Goal: Information Seeking & Learning: Learn about a topic

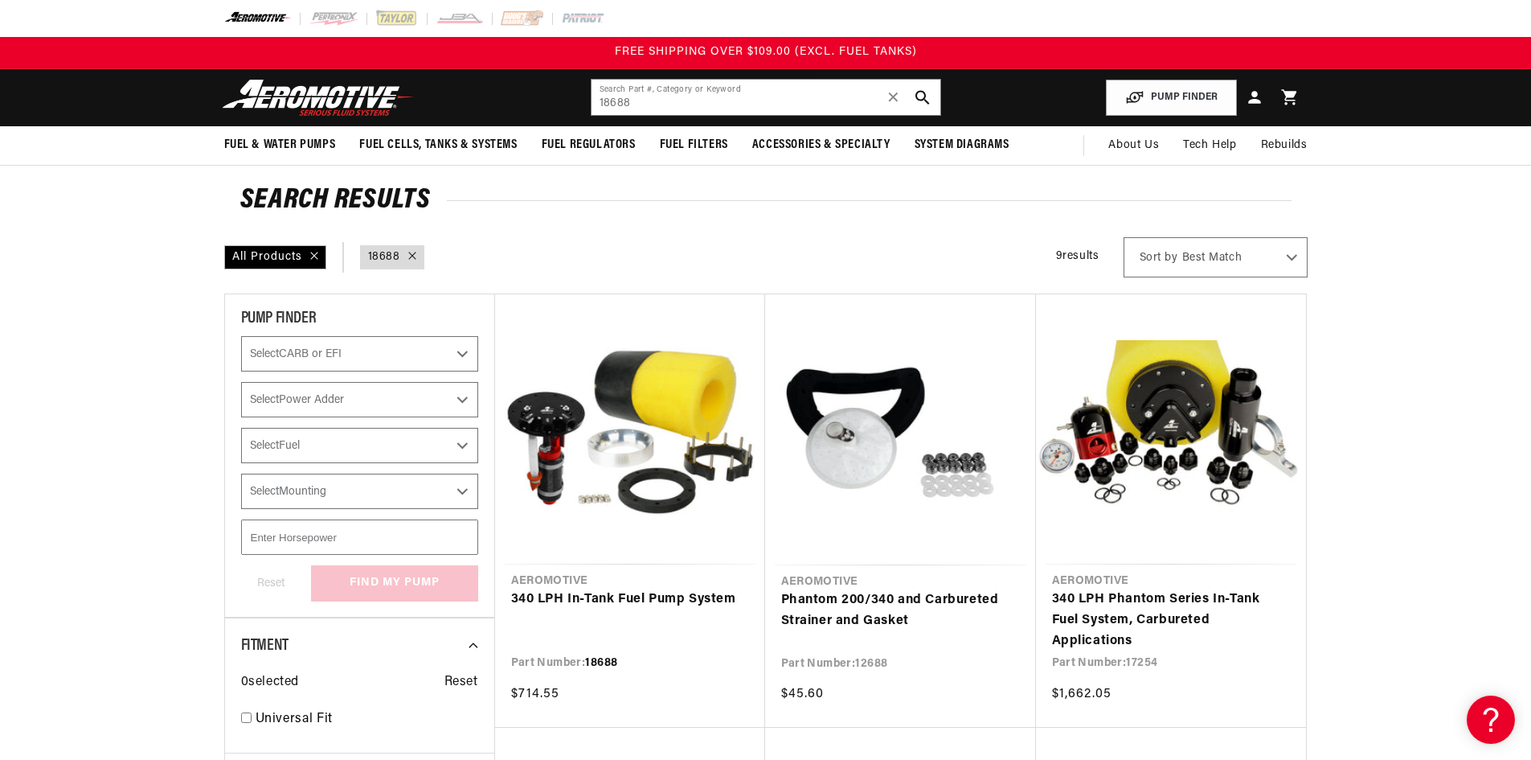
drag, startPoint x: 644, startPoint y: 103, endPoint x: 579, endPoint y: 100, distance: 65.2
click at [579, 100] on header "Fuel & Water Pumps Back In-Tank In-Line Fuel Pumps" at bounding box center [766, 97] width 1164 height 57
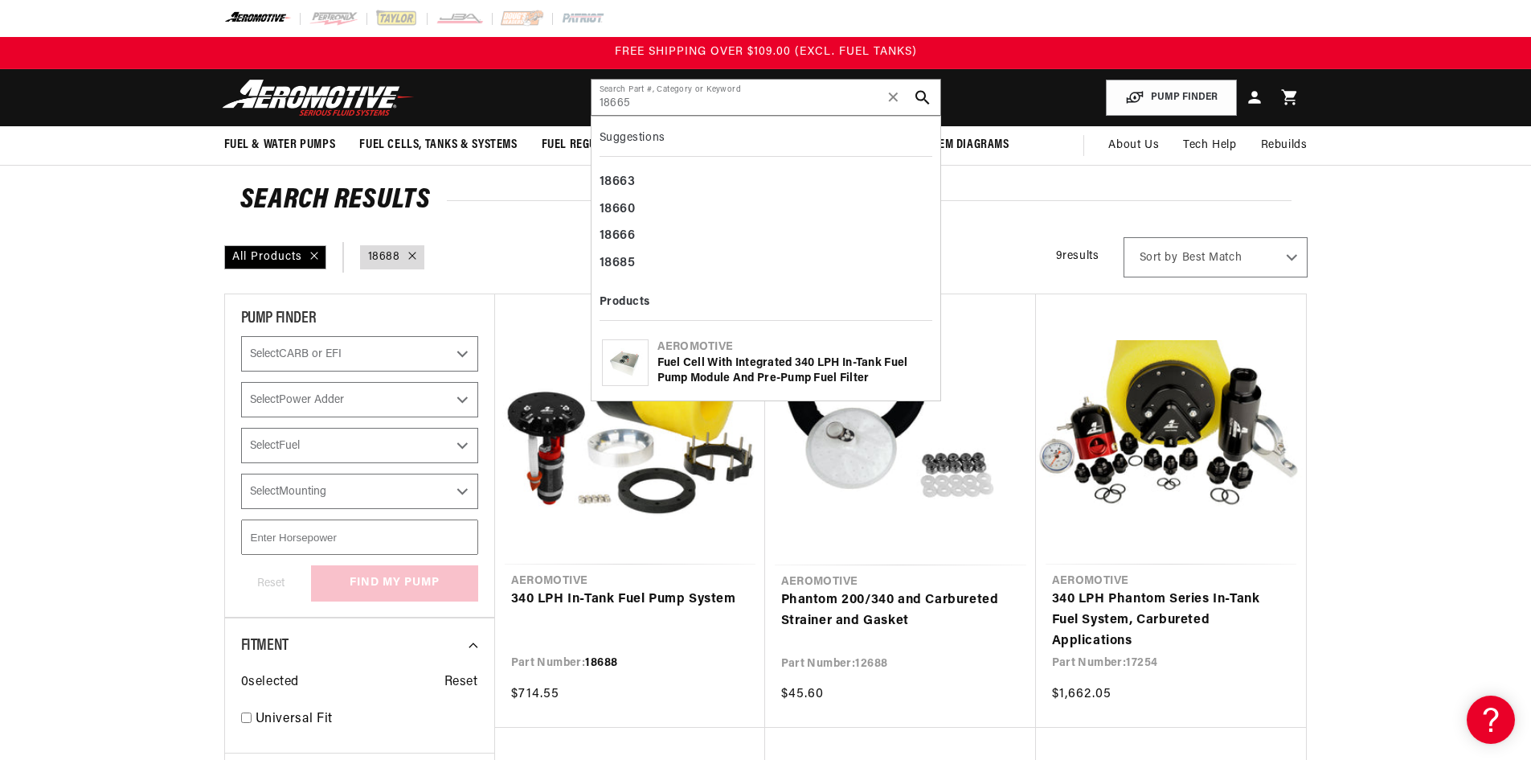
type input "18665"
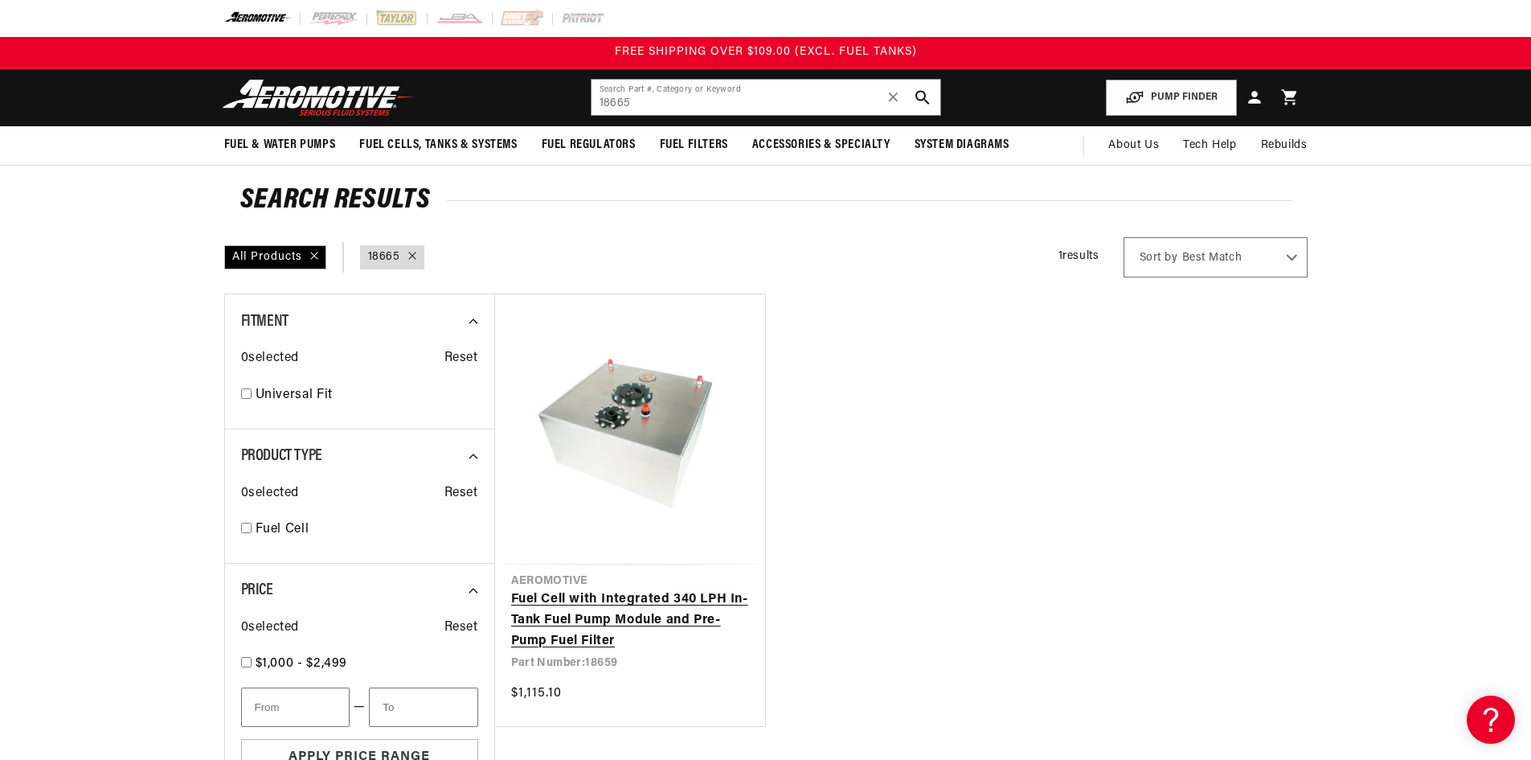
click at [633, 608] on link "Fuel Cell with Integrated 340 LPH In-Tank Fuel Pump Module and Pre-Pump Fuel Fi…" at bounding box center [630, 620] width 238 height 62
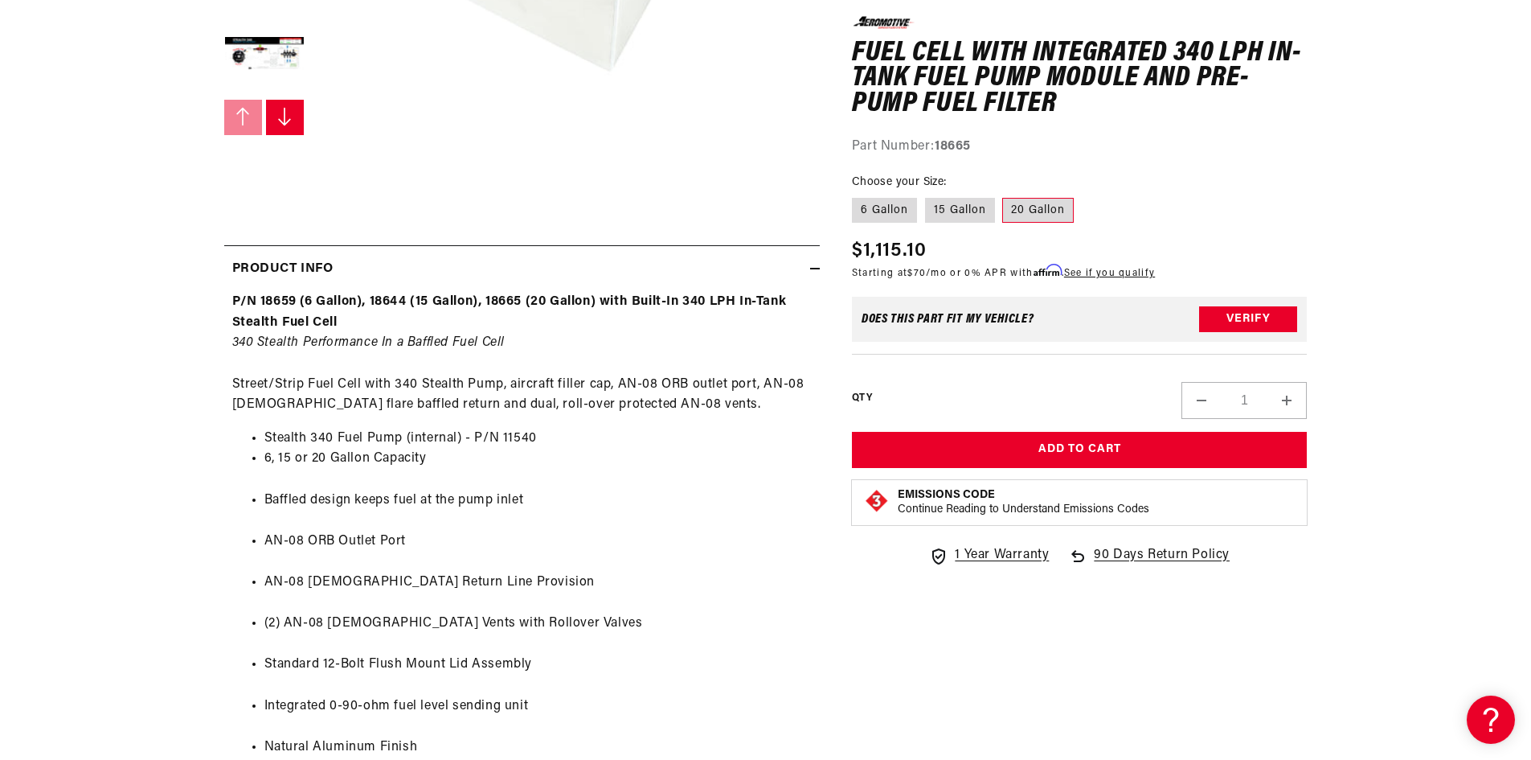
scroll to position [723, 0]
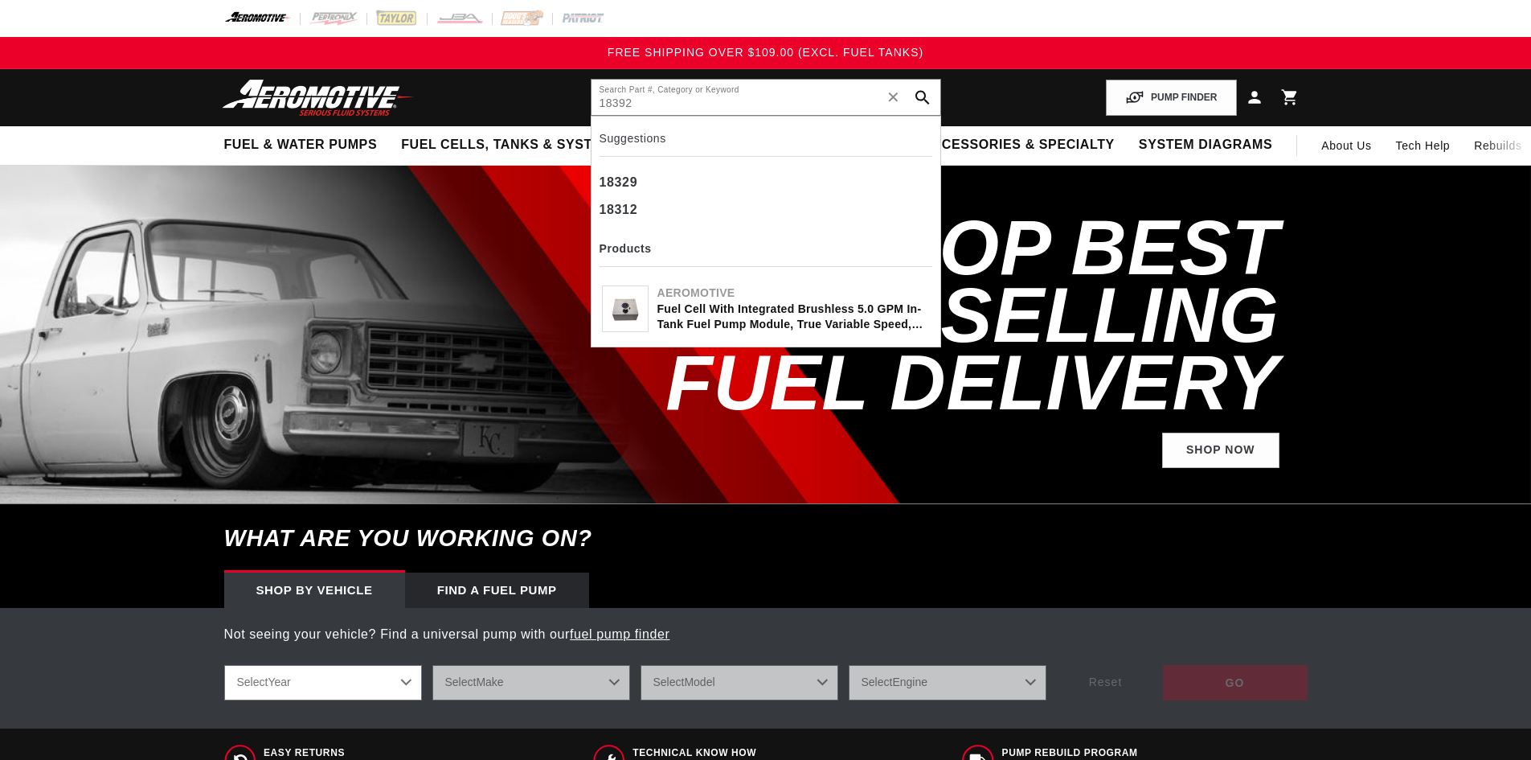
type input "18392"
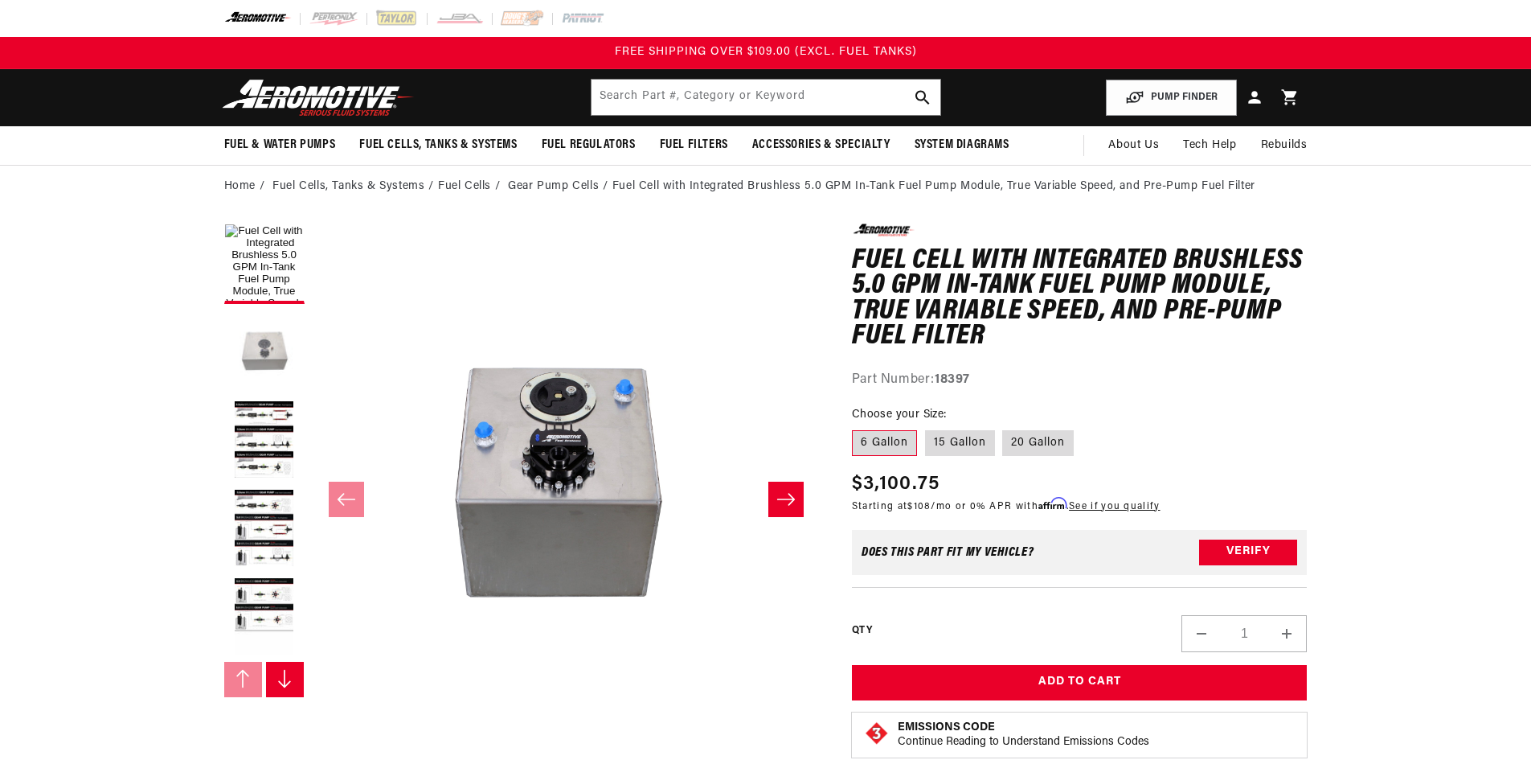
click at [273, 346] on button "Load image 2 in gallery view" at bounding box center [264, 352] width 80 height 80
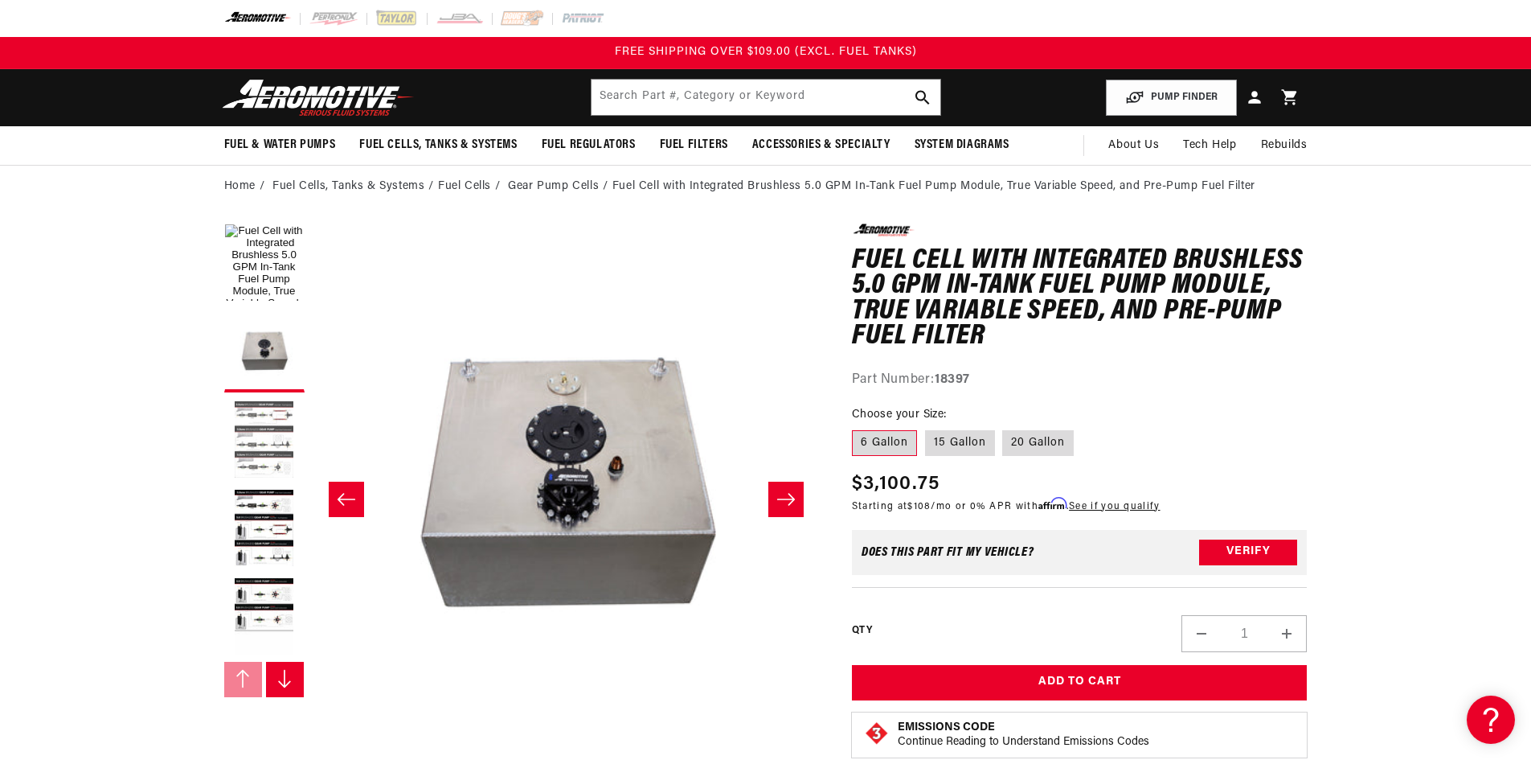
click at [272, 423] on button "Load image 3 in gallery view" at bounding box center [264, 440] width 80 height 80
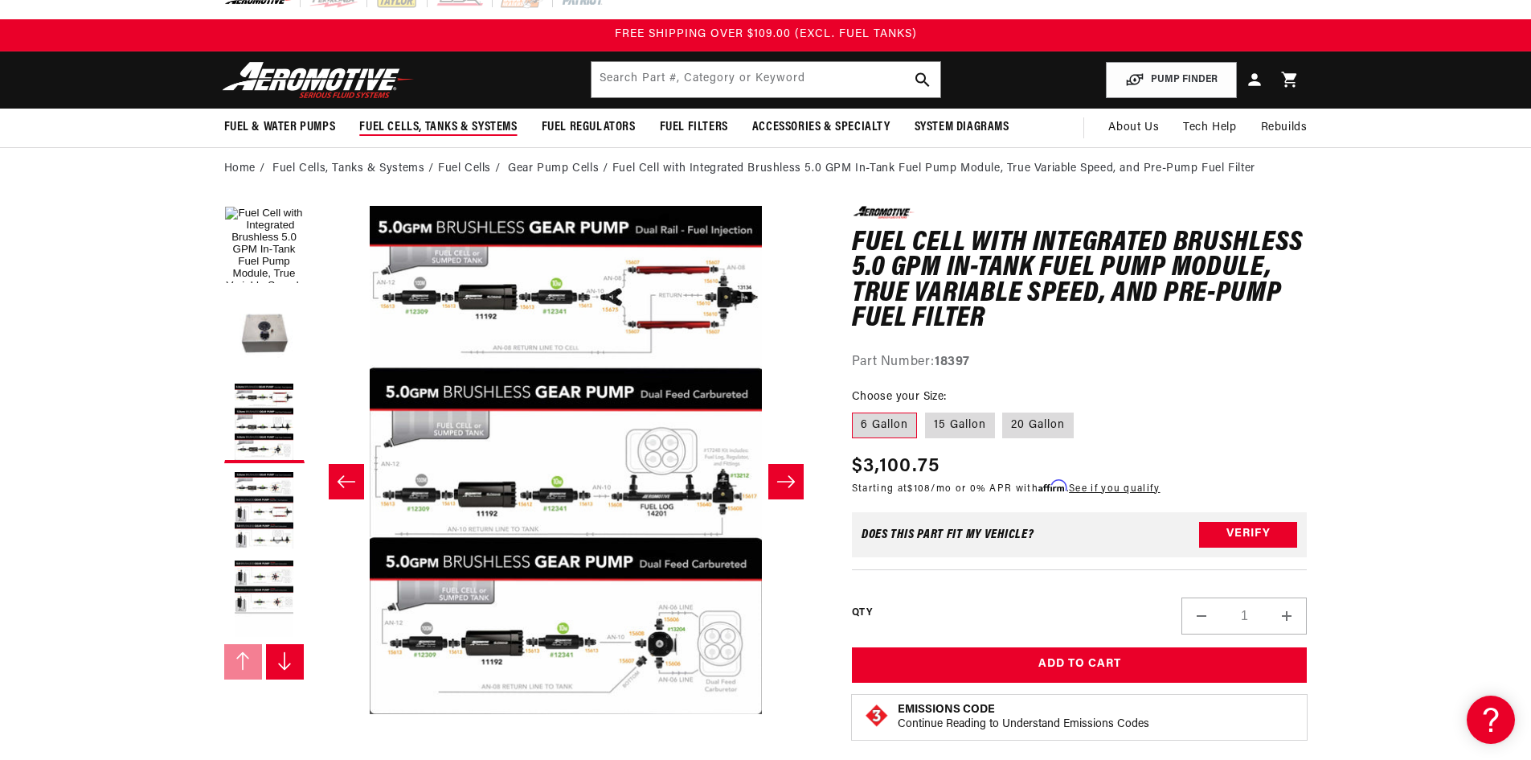
scroll to position [0, 0]
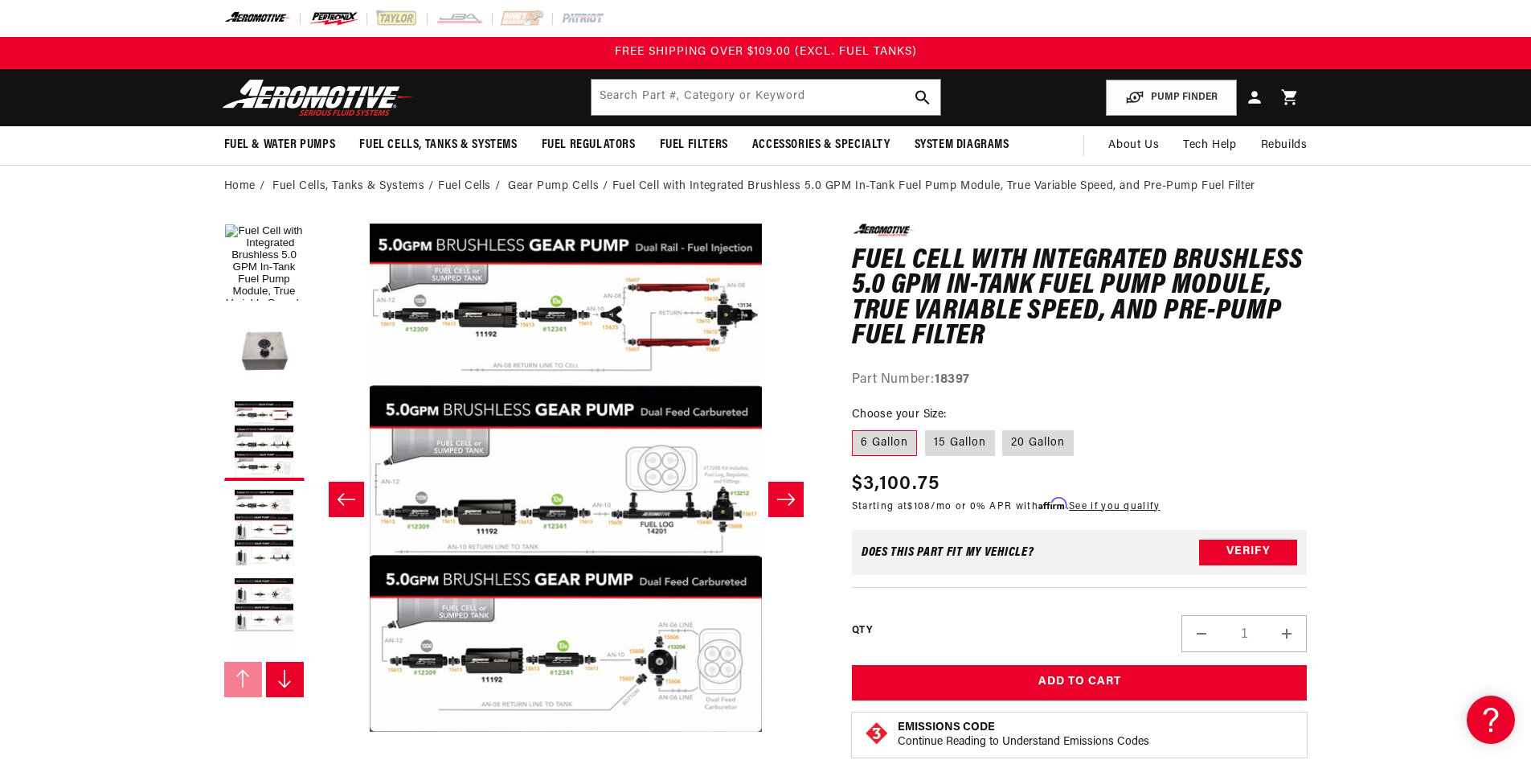
click at [332, 14] on img at bounding box center [334, 19] width 50 height 18
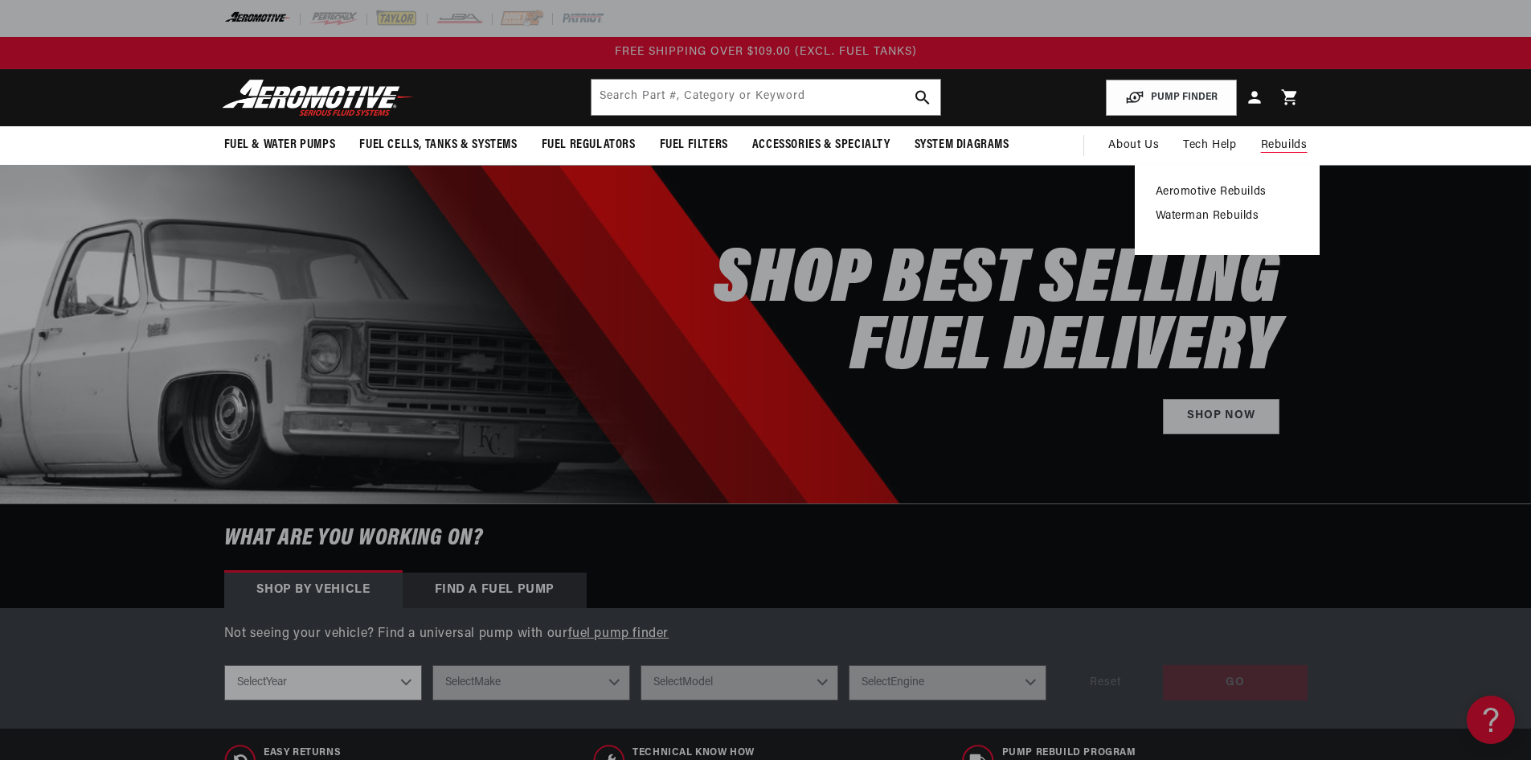
click at [1248, 187] on link "Aeromotive Rebuilds" at bounding box center [1227, 192] width 143 height 14
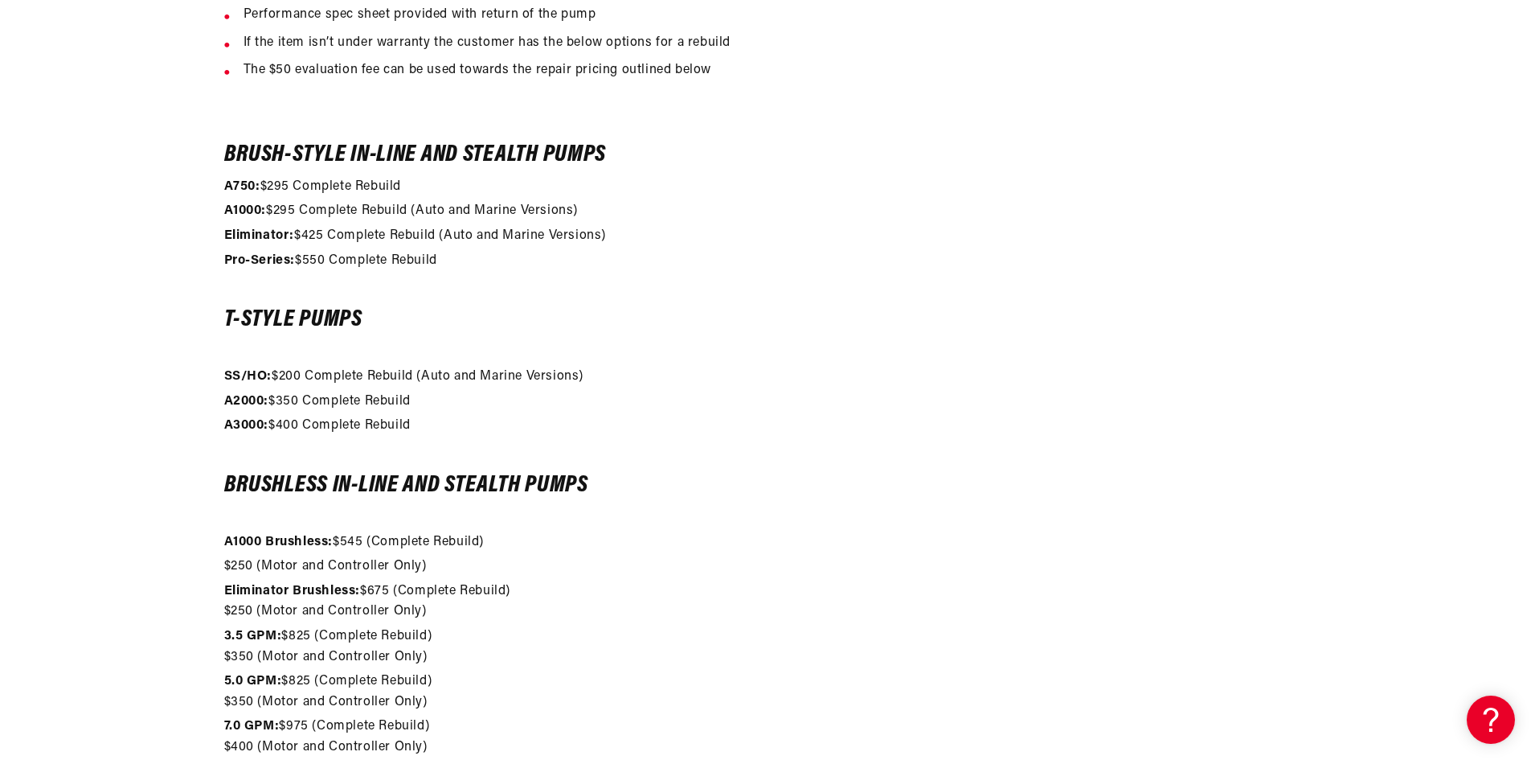
scroll to position [1447, 0]
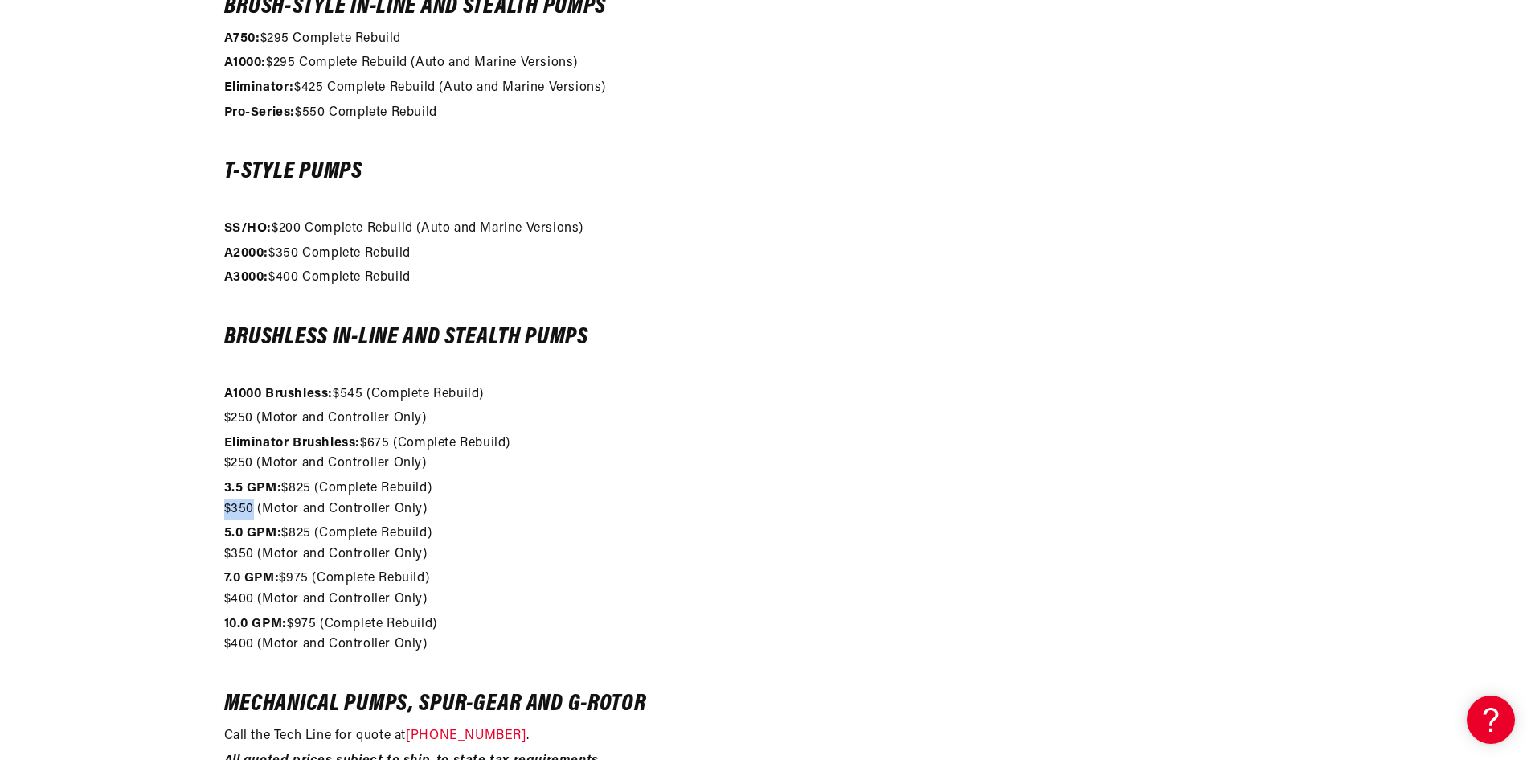
drag, startPoint x: 252, startPoint y: 506, endPoint x: 218, endPoint y: 509, distance: 33.9
click at [218, 509] on div "Evaluation/Reseal $50 The evaluation consists of a pressure check for leaking a…" at bounding box center [766, 129] width 1164 height 1390
click at [1069, 281] on p "A3000: $400 Complete Rebuild" at bounding box center [765, 278] width 1083 height 21
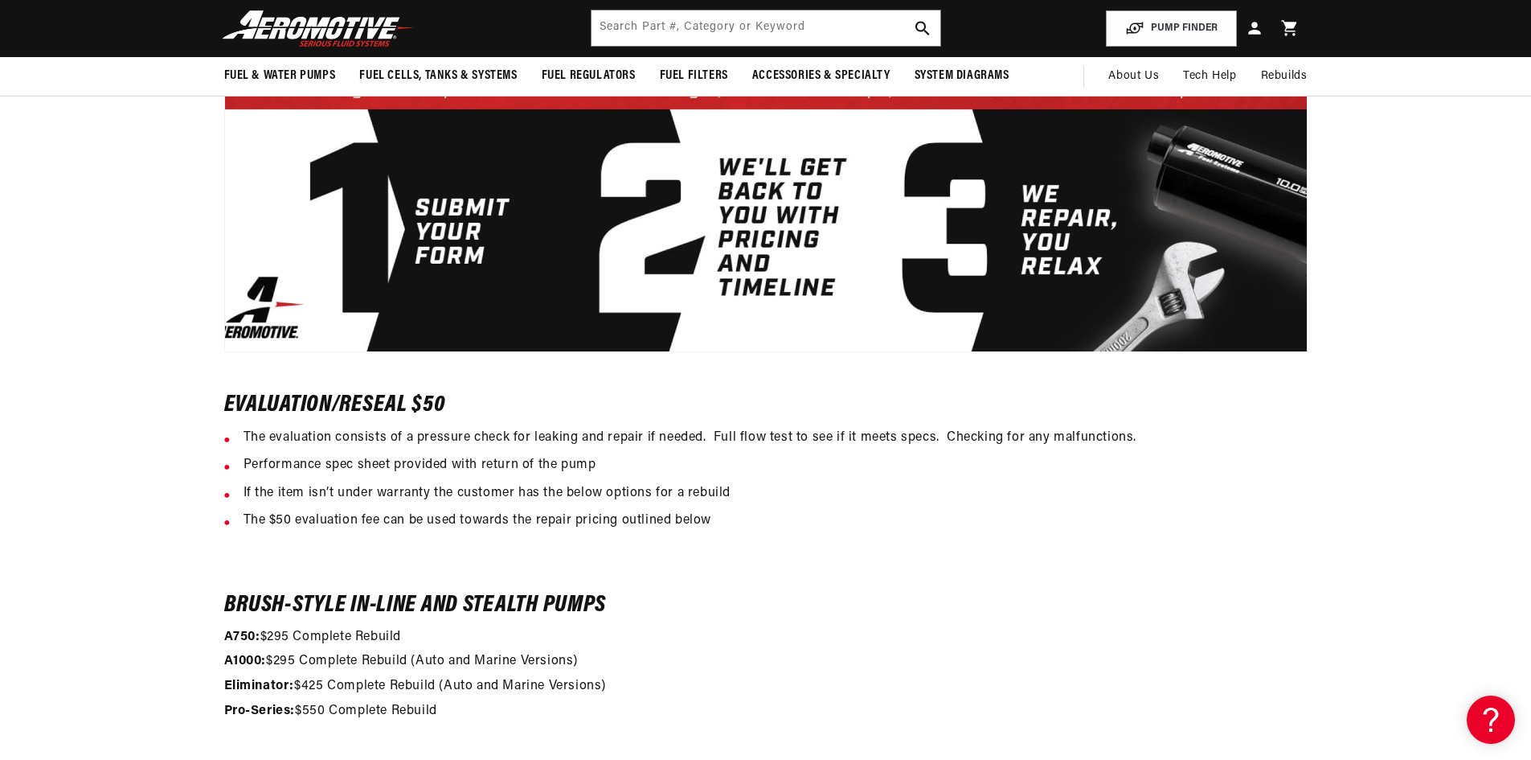
scroll to position [723, 0]
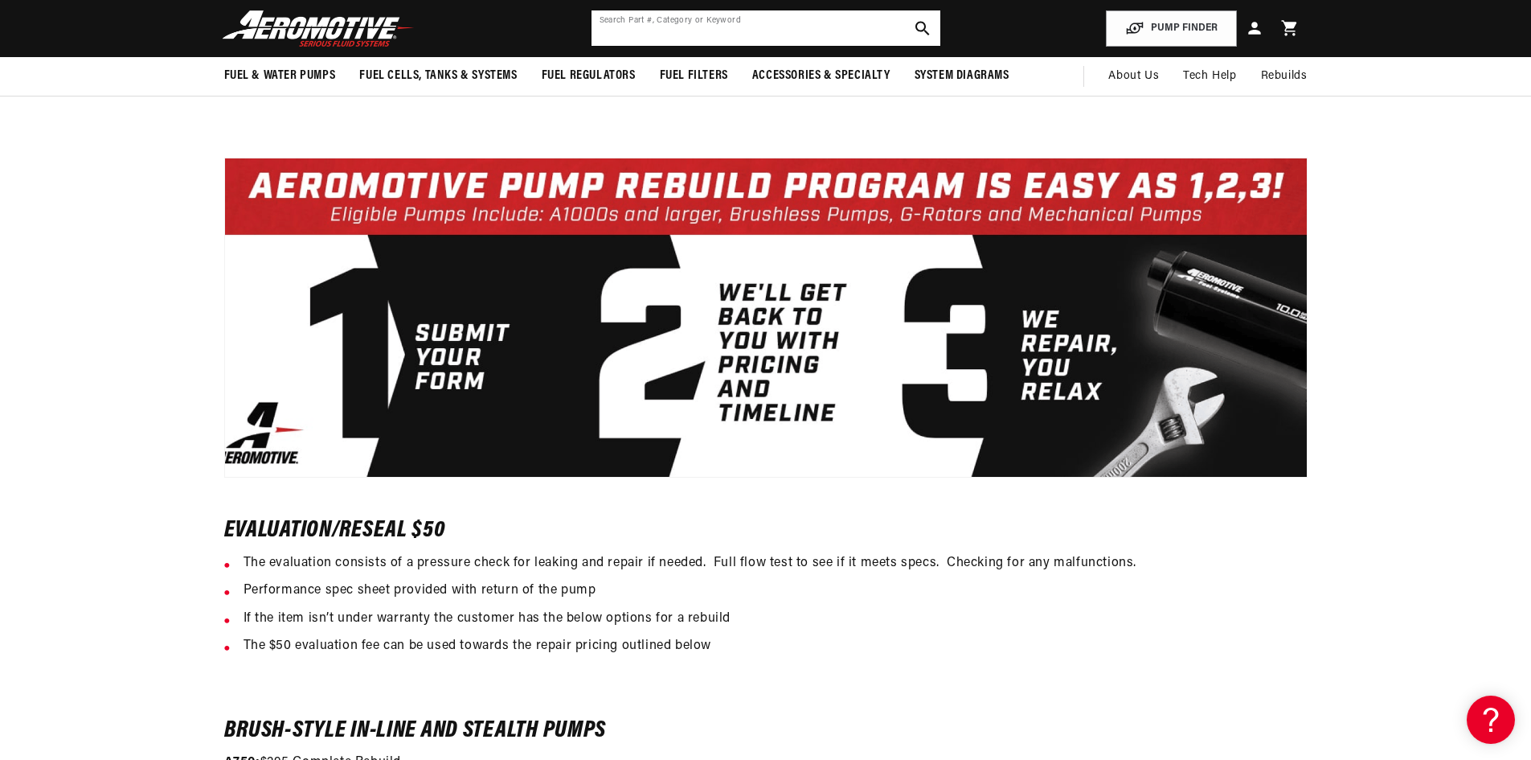
click at [759, 32] on input "text" at bounding box center [766, 27] width 349 height 35
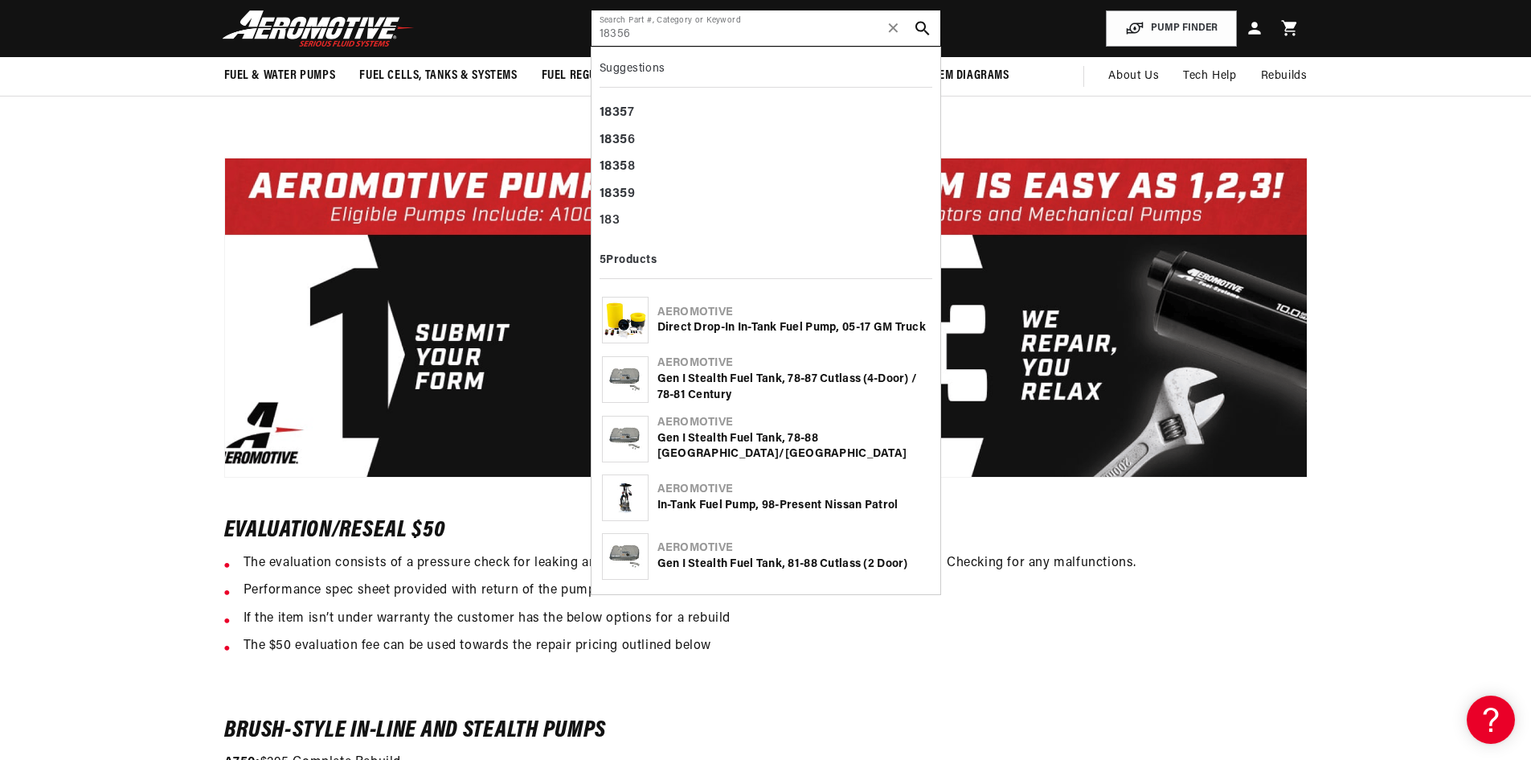
type input "18356"
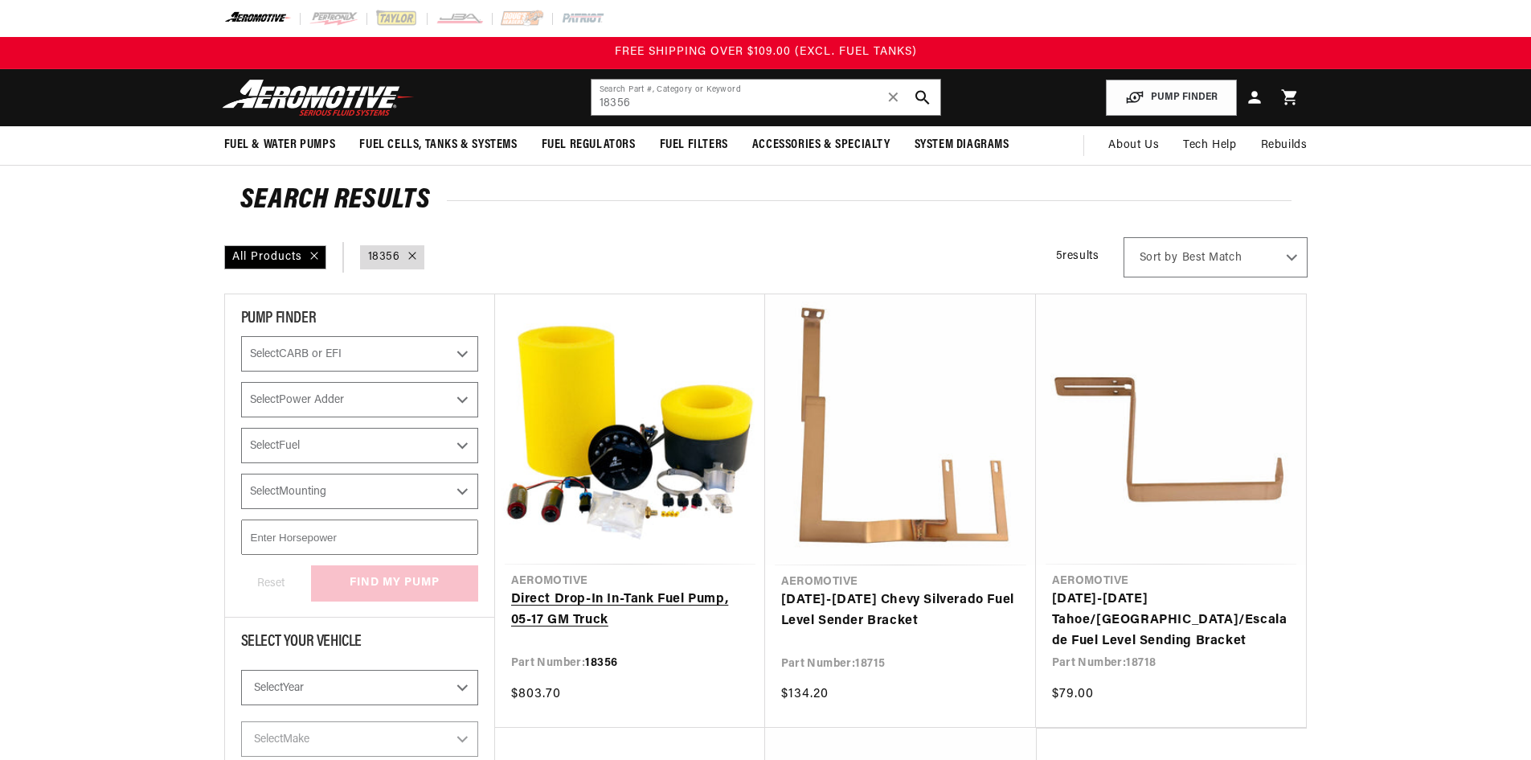
click at [541, 591] on link "Direct Drop-In In-Tank Fuel Pump, 05-17 GM Truck" at bounding box center [630, 609] width 238 height 41
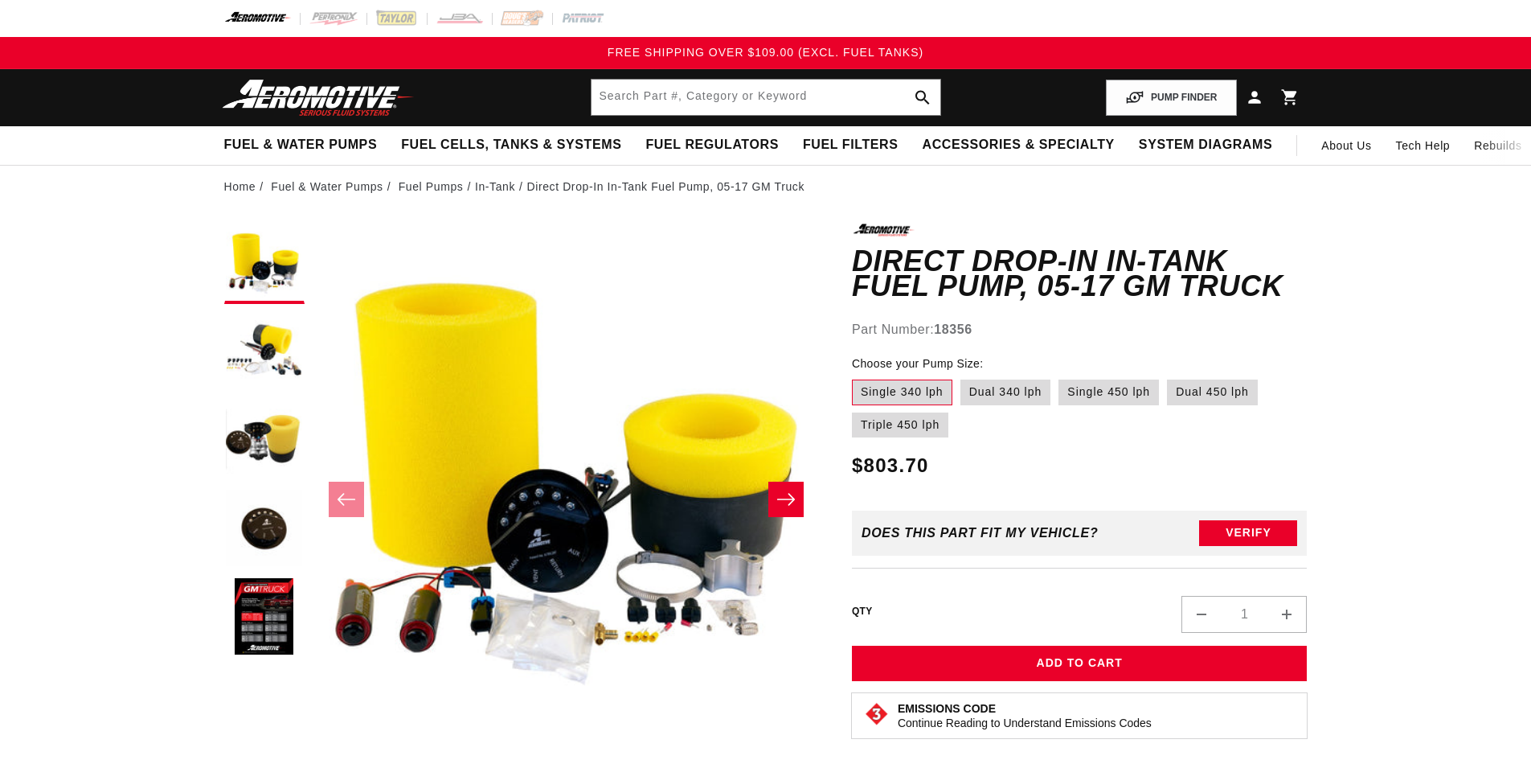
click at [313, 731] on button "Open media 1 in modal" at bounding box center [313, 731] width 0 height 0
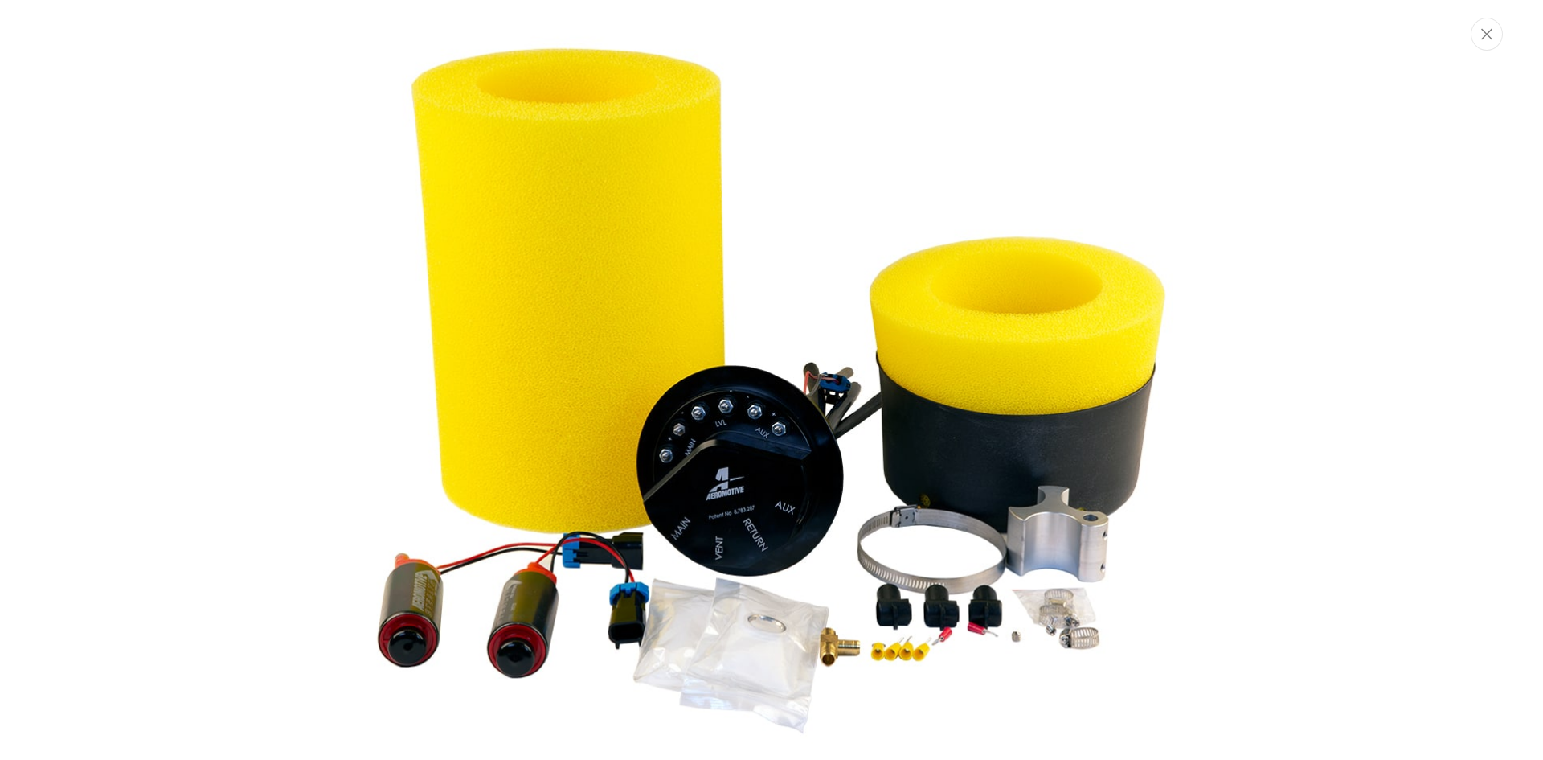
click at [821, 379] on img "Media gallery" at bounding box center [772, 380] width 868 height 868
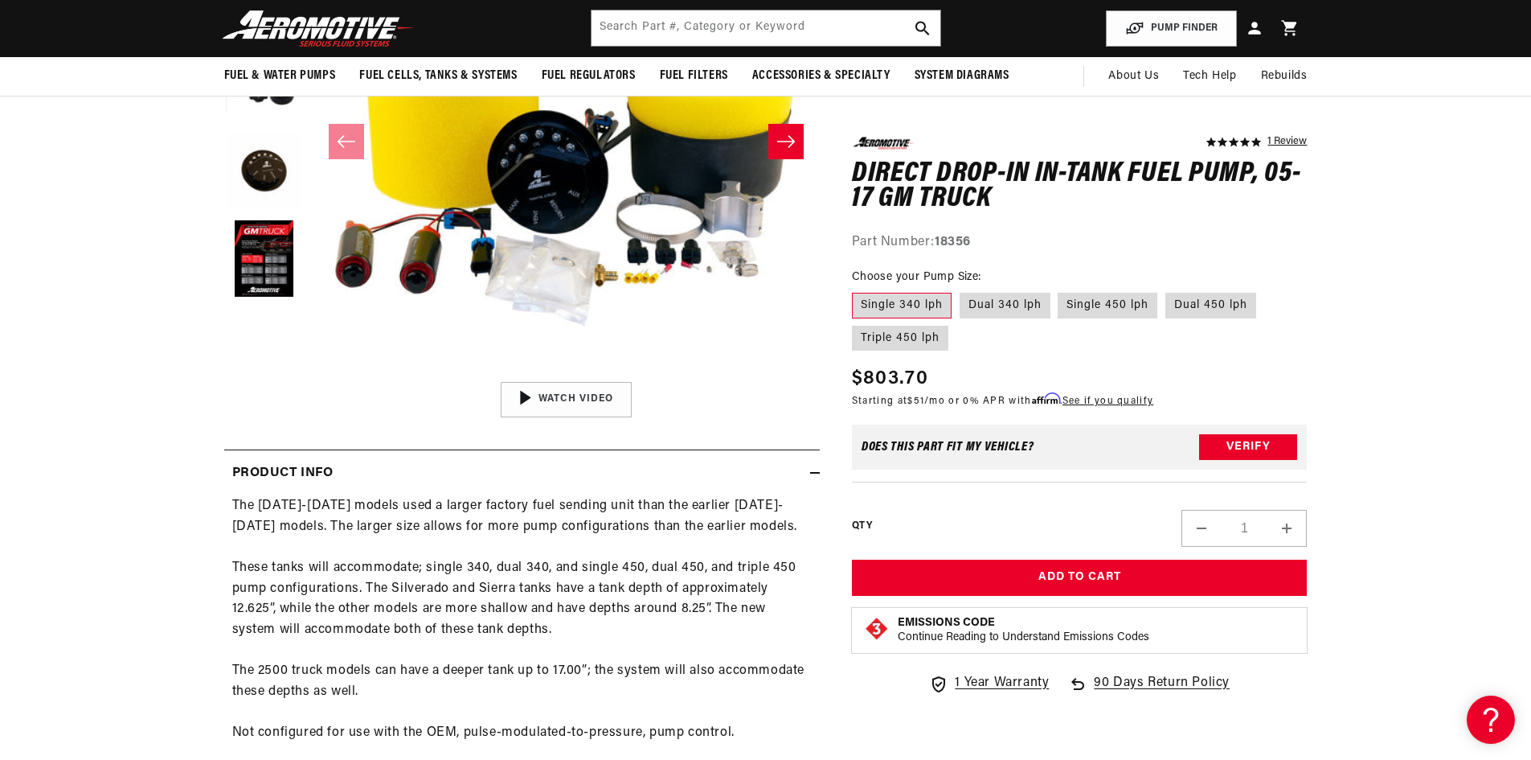
scroll to position [241, 0]
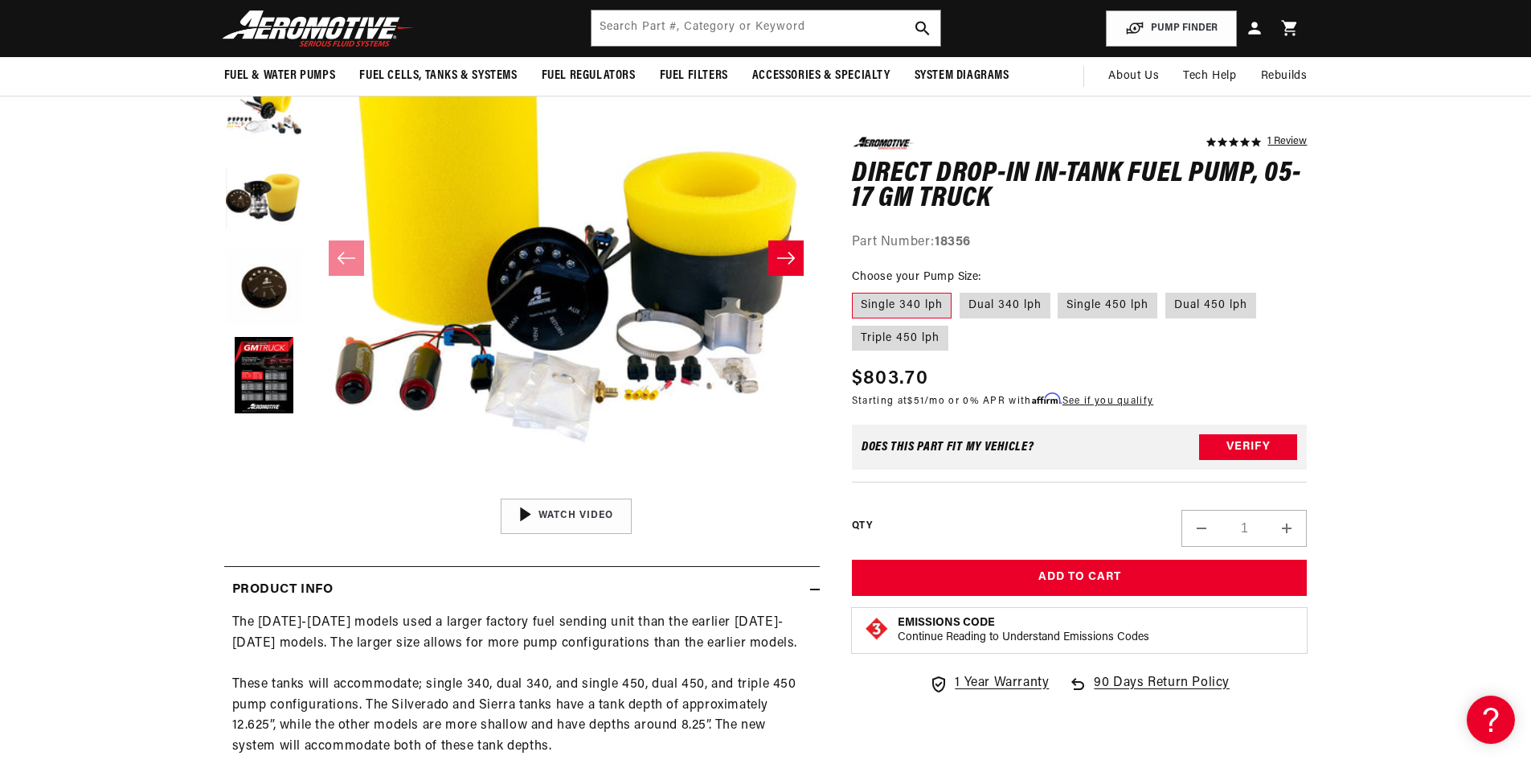
click at [313, 489] on button "Open media 1 in modal" at bounding box center [313, 489] width 0 height 0
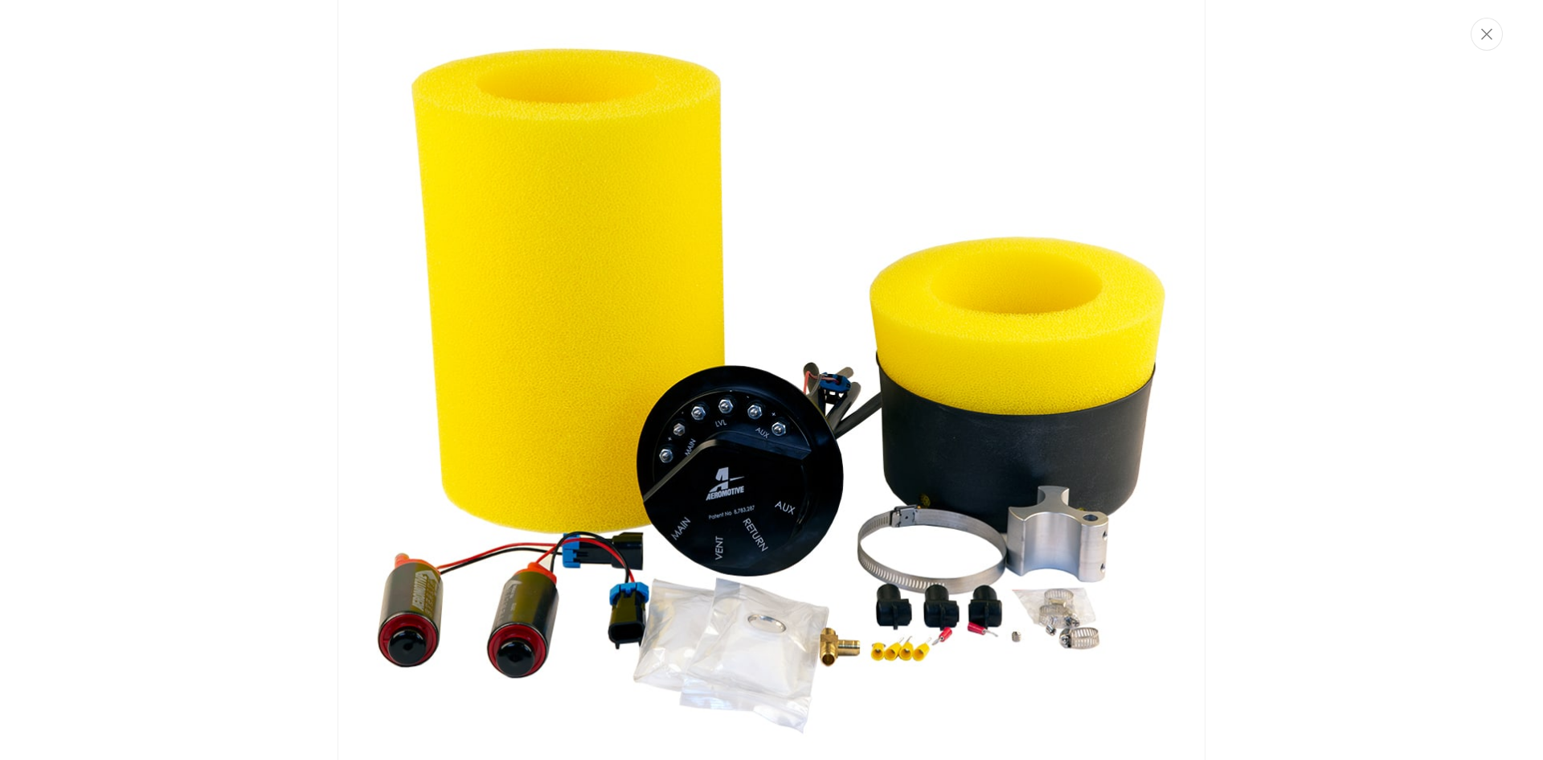
click at [1496, 39] on button "Close" at bounding box center [1487, 34] width 32 height 33
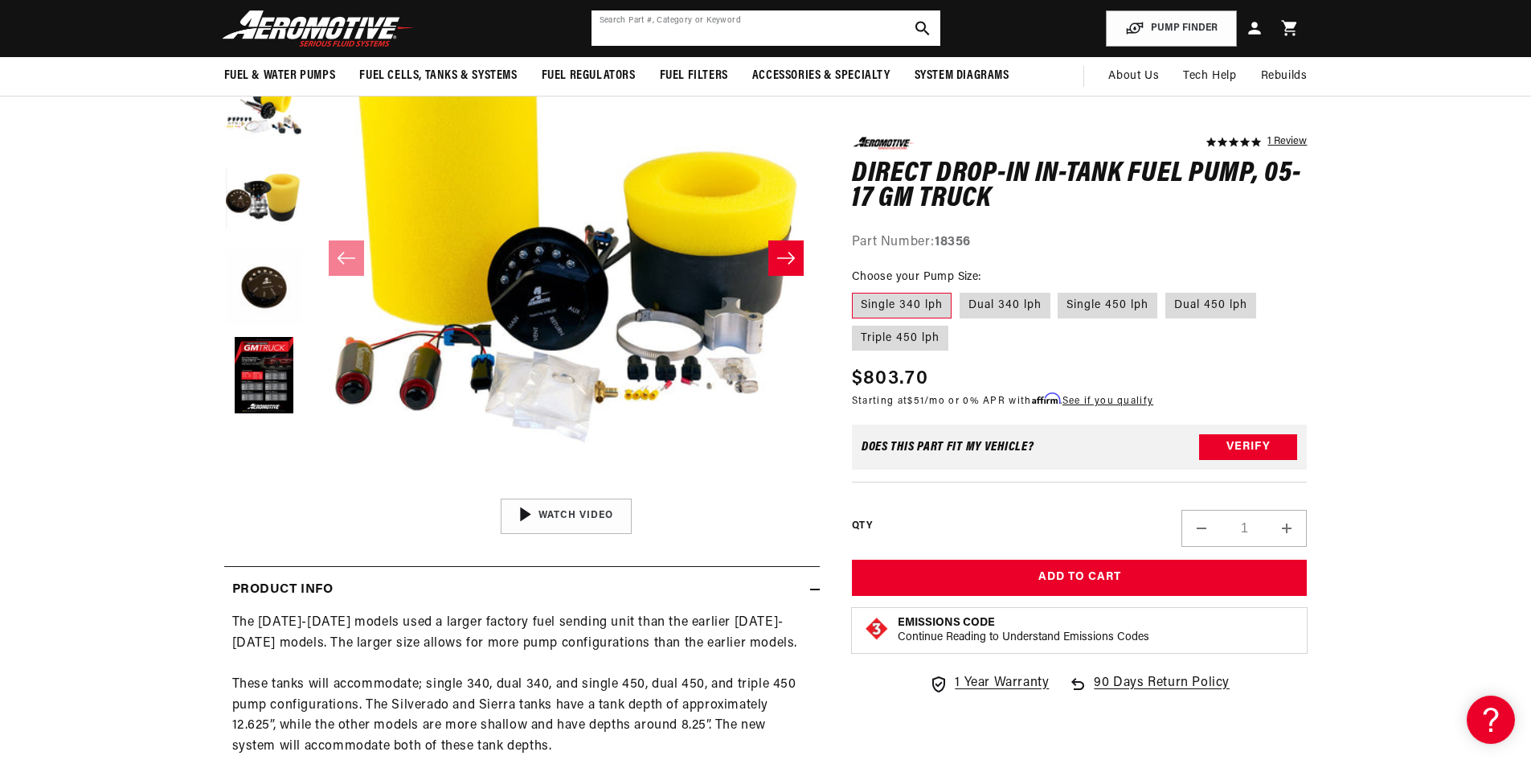
click at [715, 18] on input "text" at bounding box center [766, 27] width 349 height 35
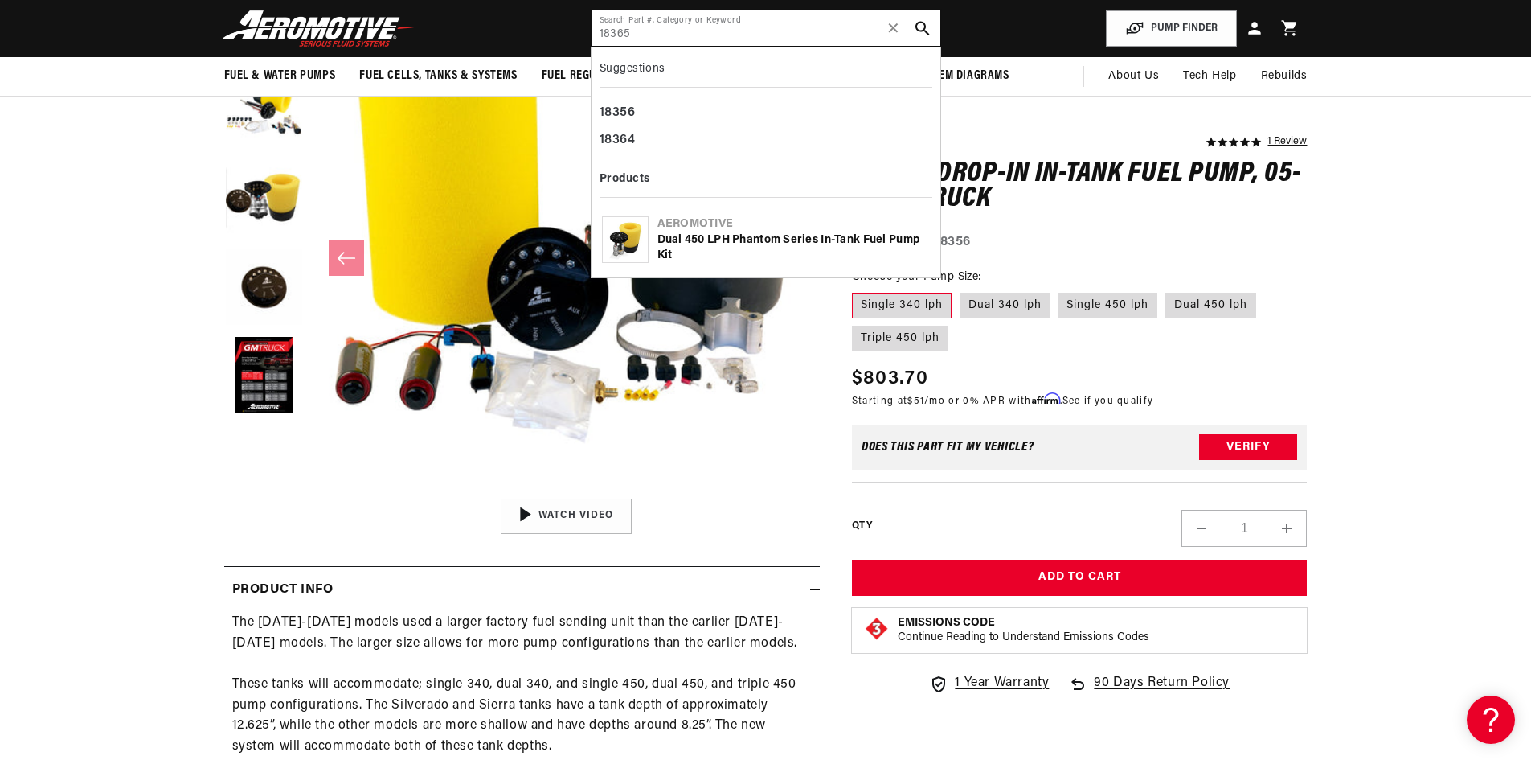
type input "18365"
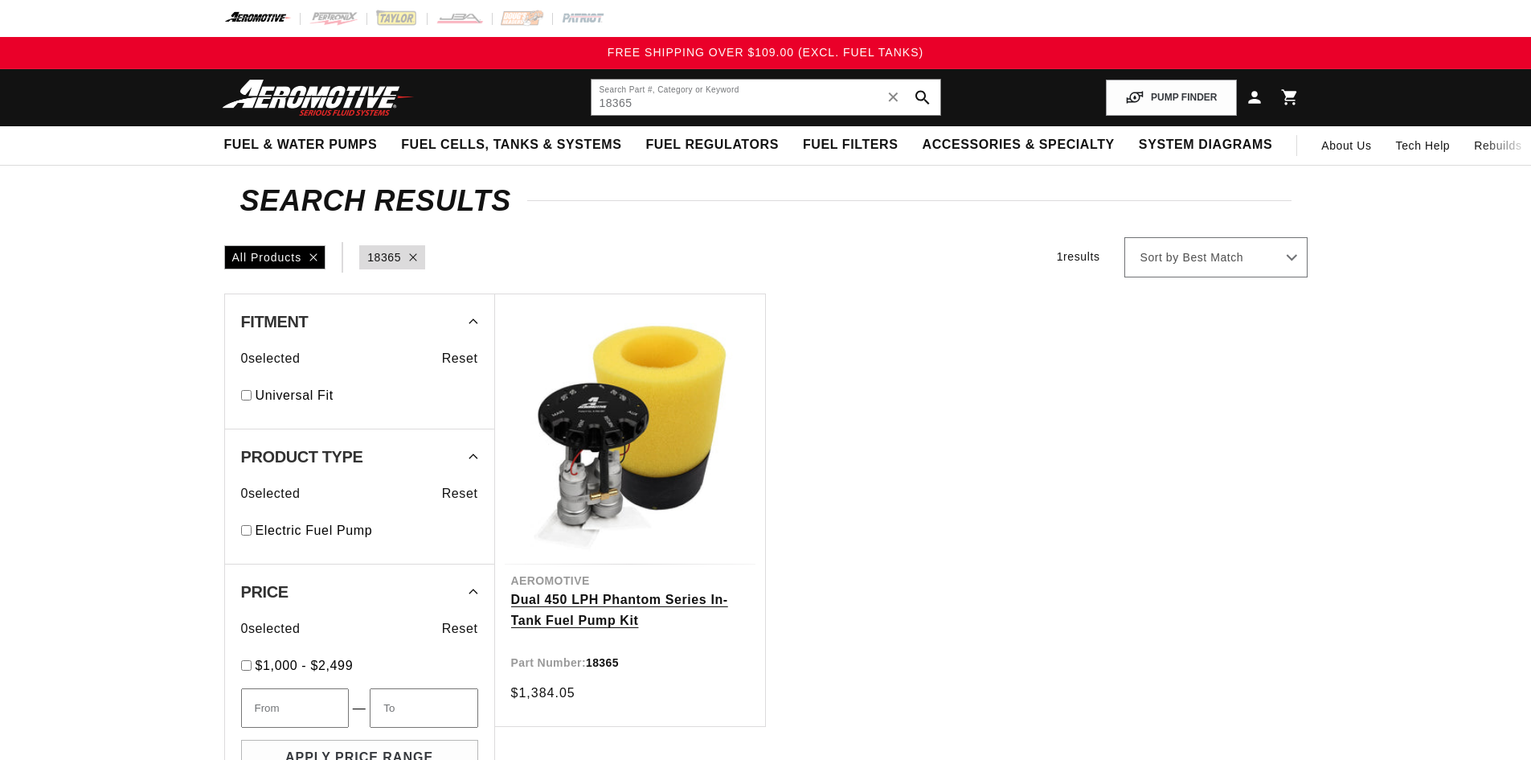
click at [556, 603] on link "Dual 450 LPH Phantom Series In-Tank Fuel Pump Kit" at bounding box center [630, 609] width 238 height 41
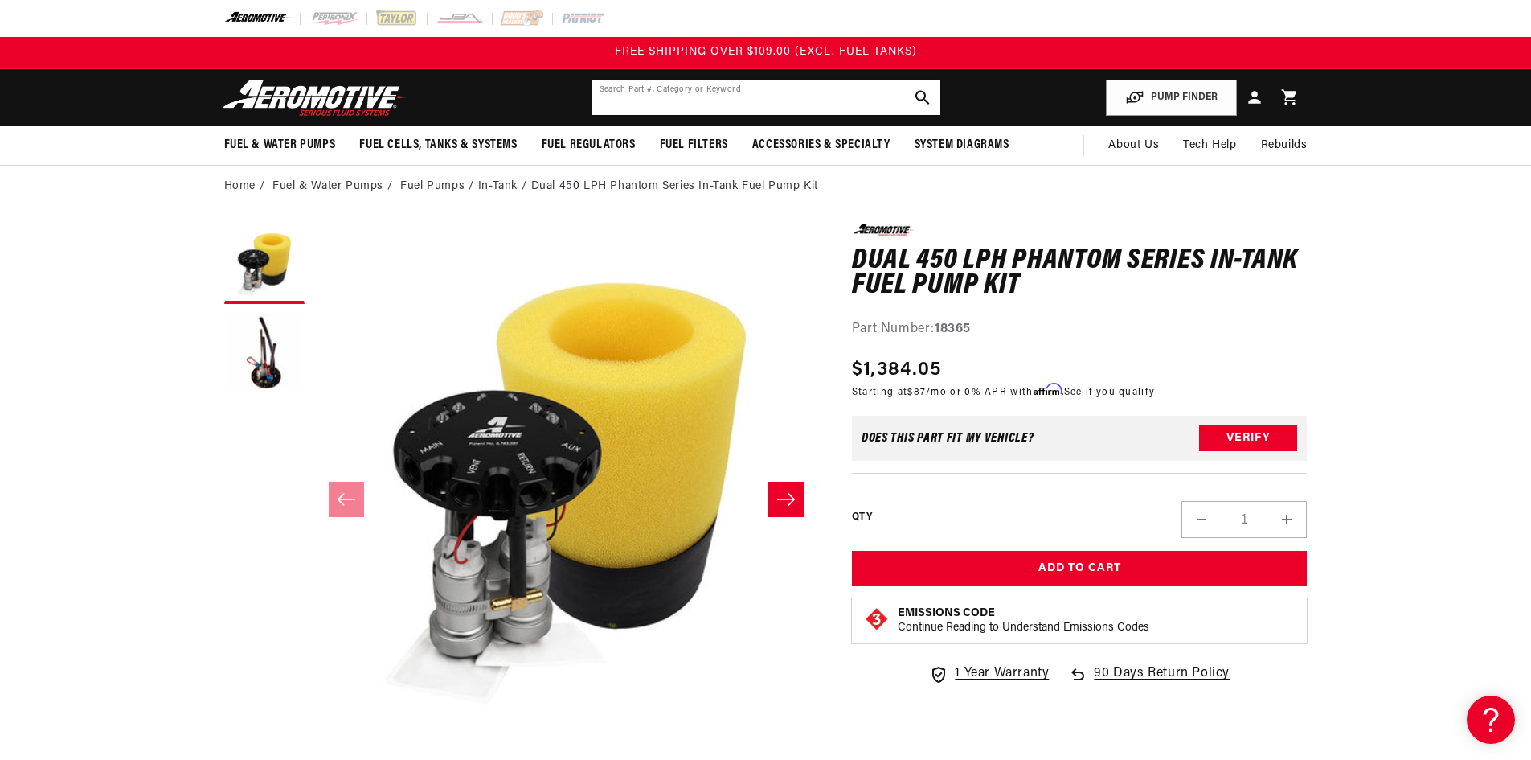
click at [662, 116] on form "Search Part #, Category or Keyword" at bounding box center [766, 97] width 350 height 37
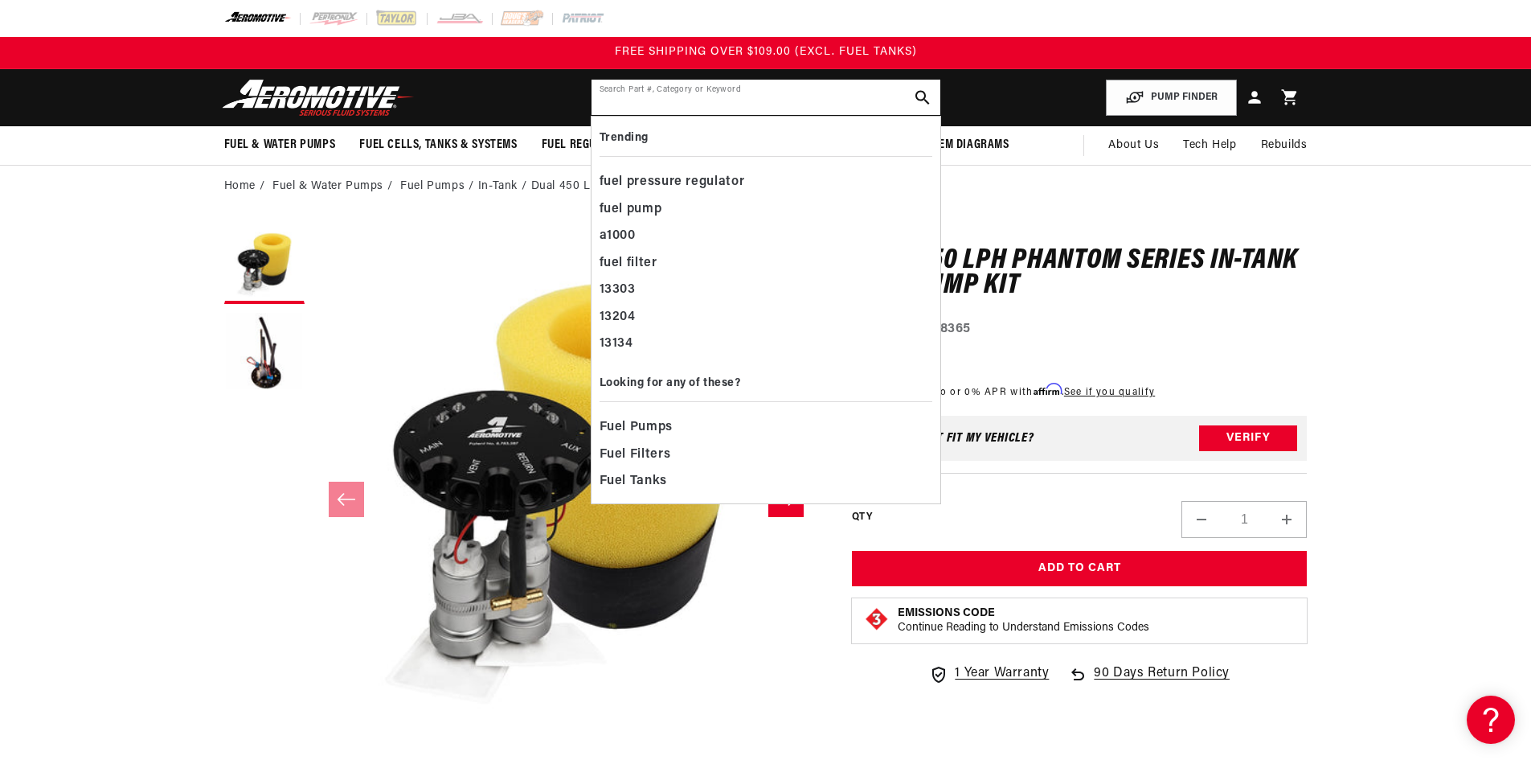
click at [656, 103] on input "text" at bounding box center [766, 97] width 349 height 35
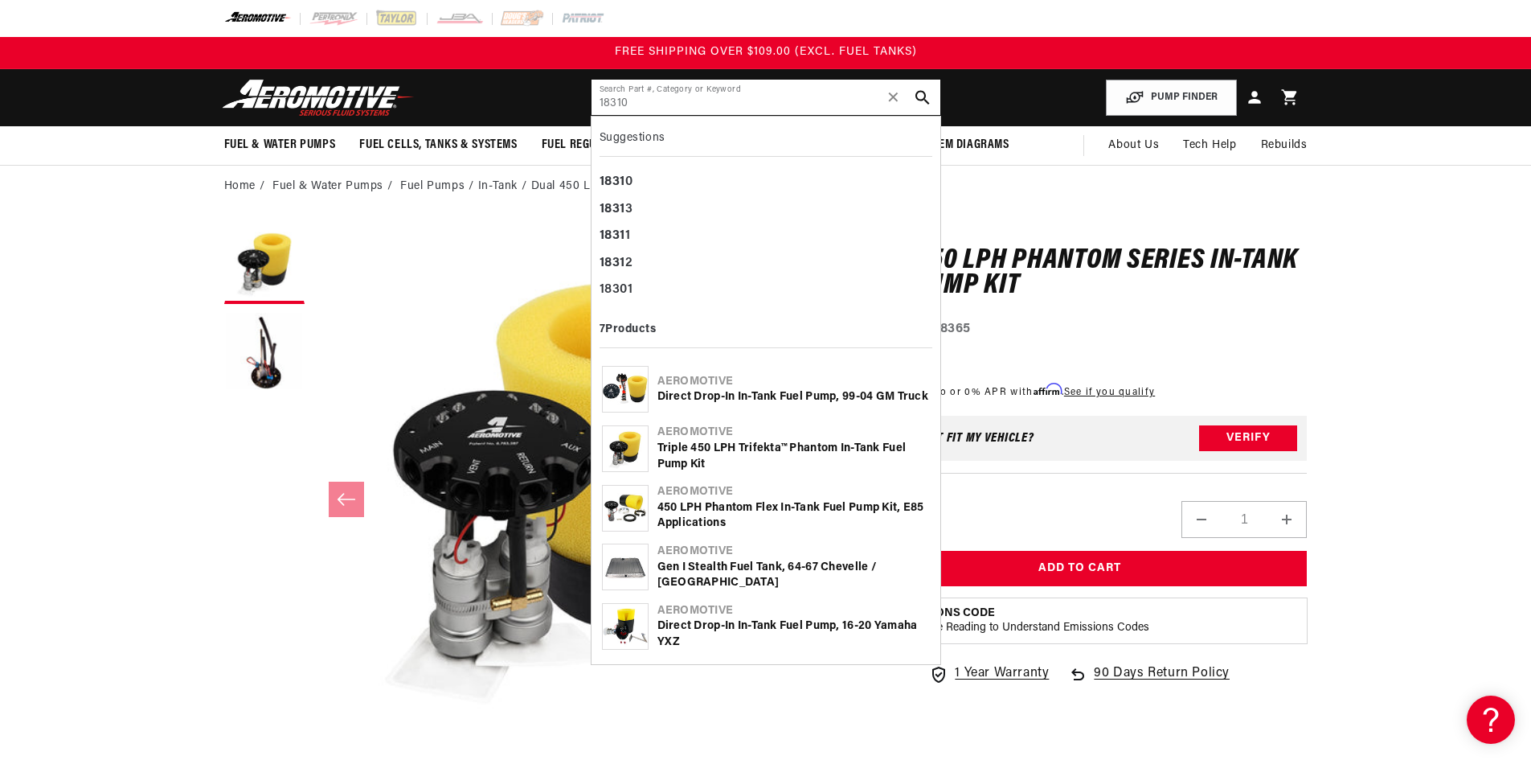
type input "18310"
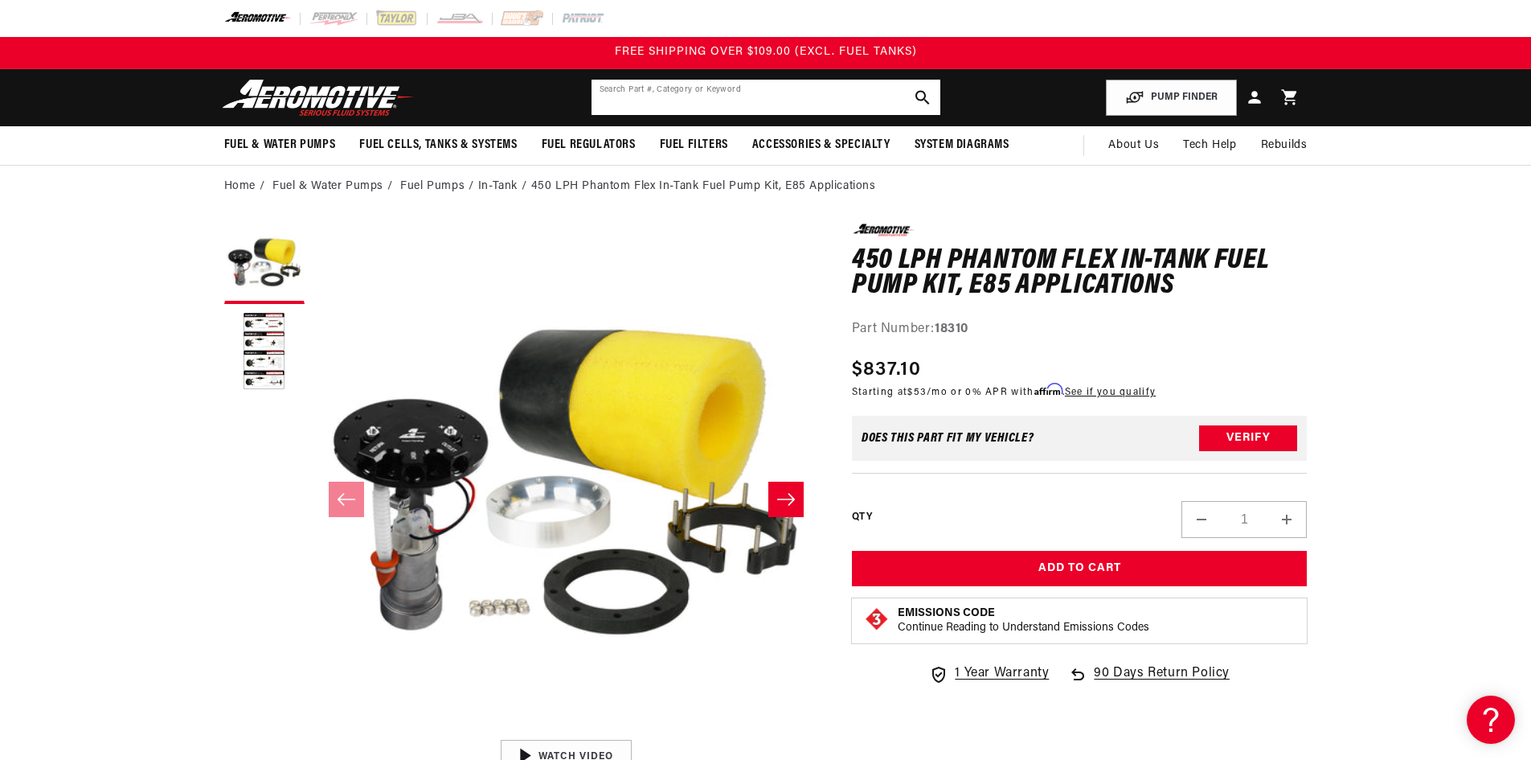
click at [707, 100] on input "text" at bounding box center [766, 97] width 349 height 35
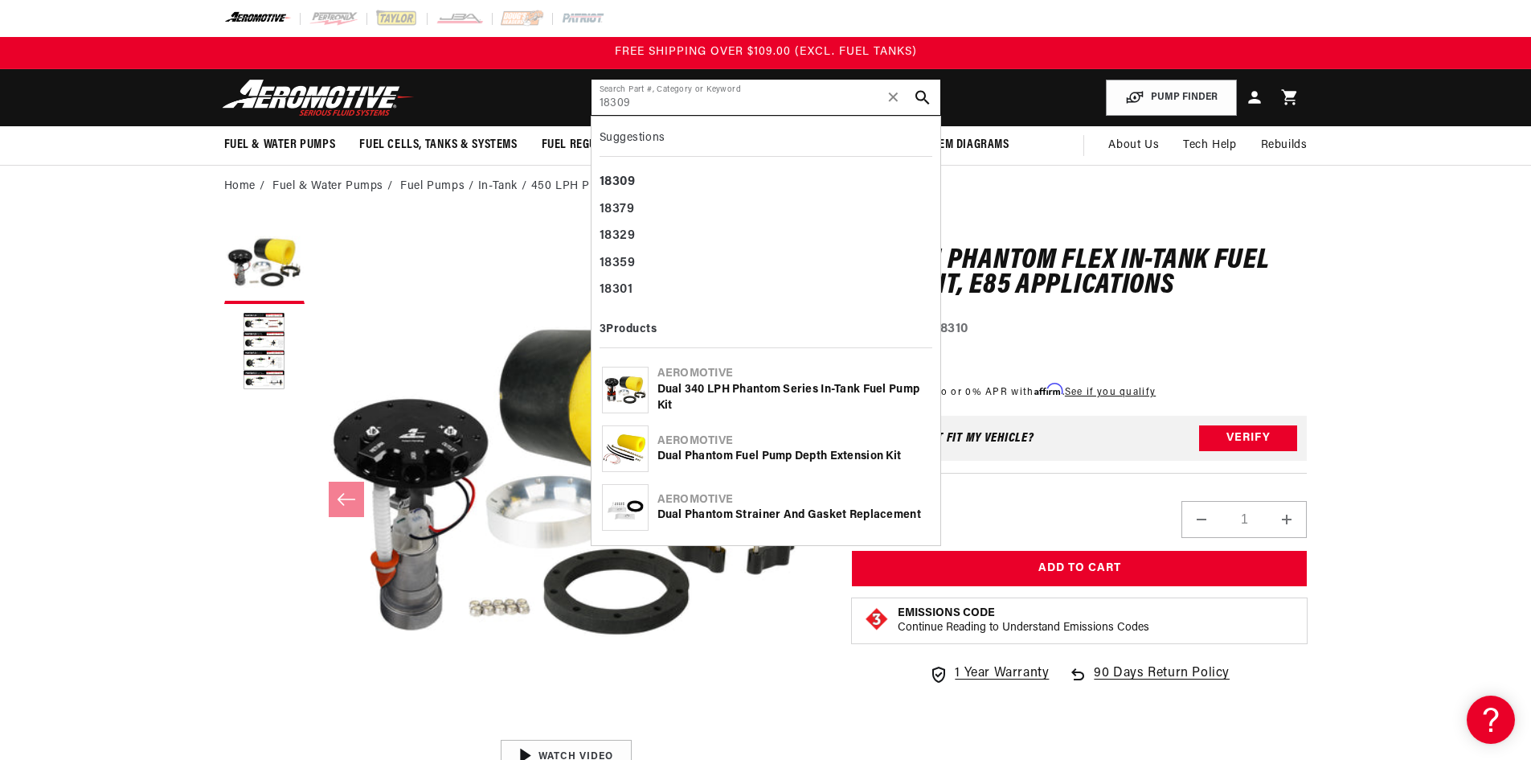
type input "18309"
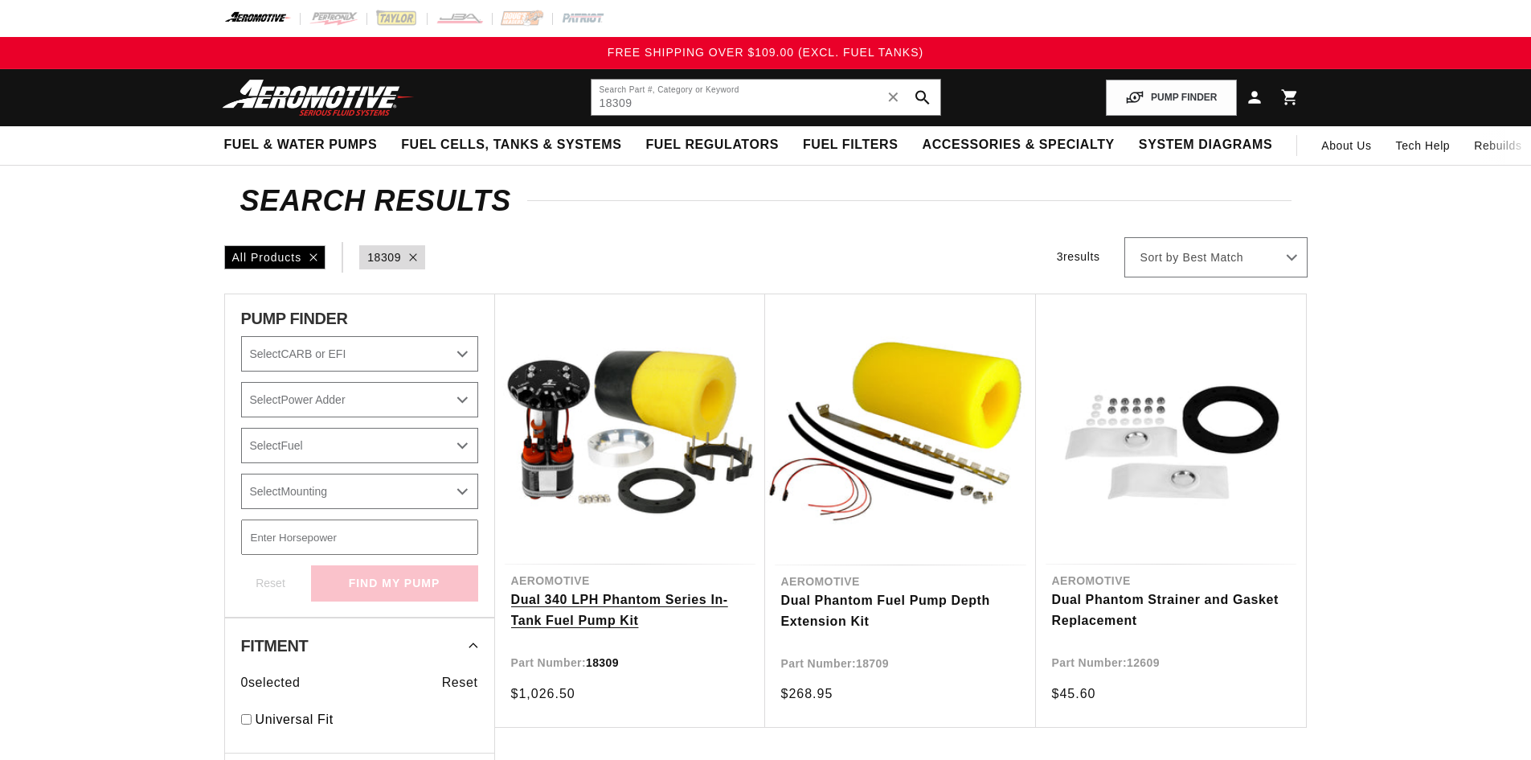
click at [579, 624] on link "Dual 340 LPH Phantom Series In-Tank Fuel Pump Kit" at bounding box center [630, 609] width 238 height 41
